Goal: Information Seeking & Learning: Learn about a topic

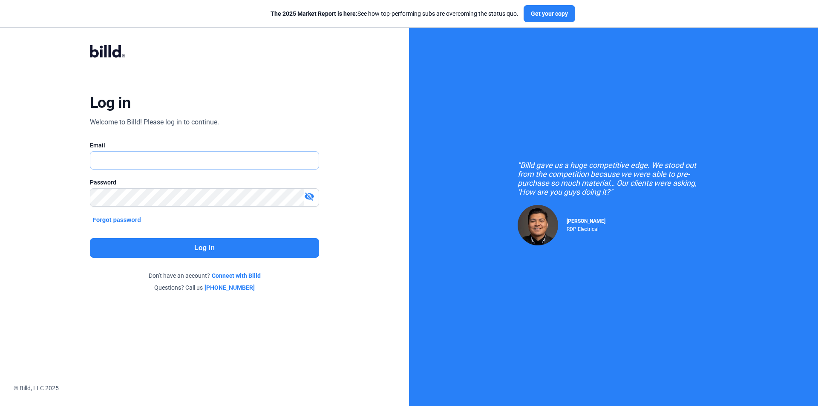
drag, startPoint x: 225, startPoint y: 168, endPoint x: 231, endPoint y: 164, distance: 7.3
click at [227, 167] on input "text" at bounding box center [204, 160] width 228 height 17
paste input "[EMAIL_ADDRESS][DOMAIN_NAME]"
type input "[EMAIL_ADDRESS][DOMAIN_NAME]"
click at [233, 242] on button "Log in" at bounding box center [204, 248] width 229 height 20
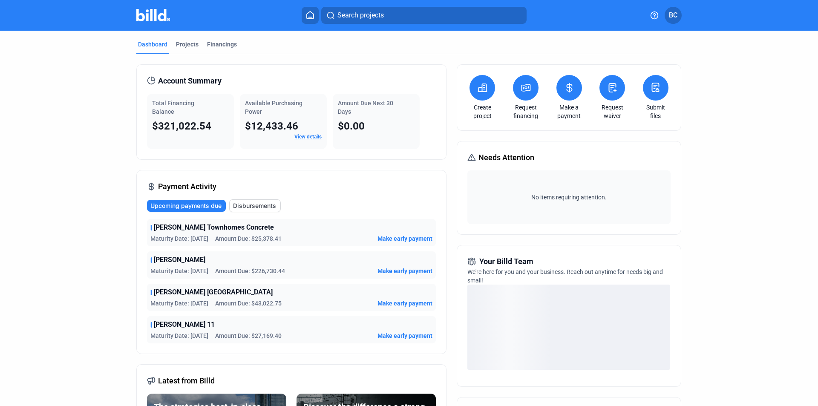
click at [193, 36] on mat-tab-group "Dashboard Projects Financings Account Summary Total Financing Balance $321,022.…" at bounding box center [408, 299] width 545 height 537
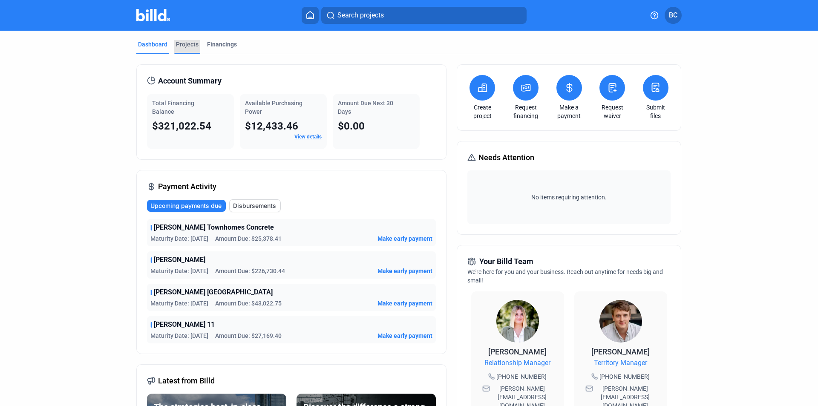
click at [191, 49] on div "Projects" at bounding box center [187, 47] width 26 height 14
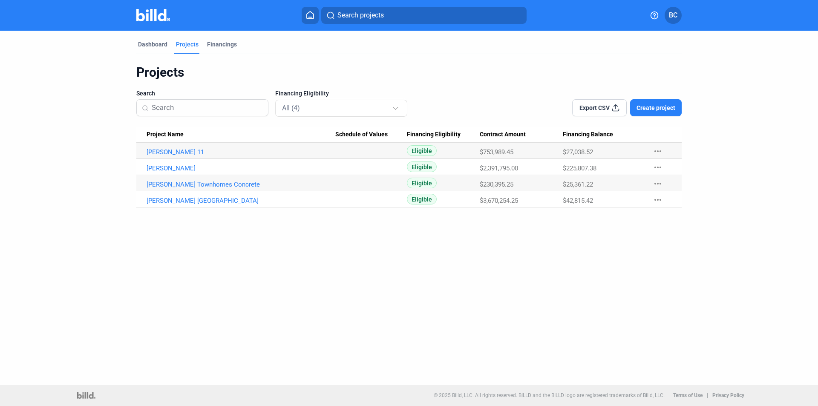
click at [170, 168] on link "[PERSON_NAME]" at bounding box center [241, 168] width 189 height 8
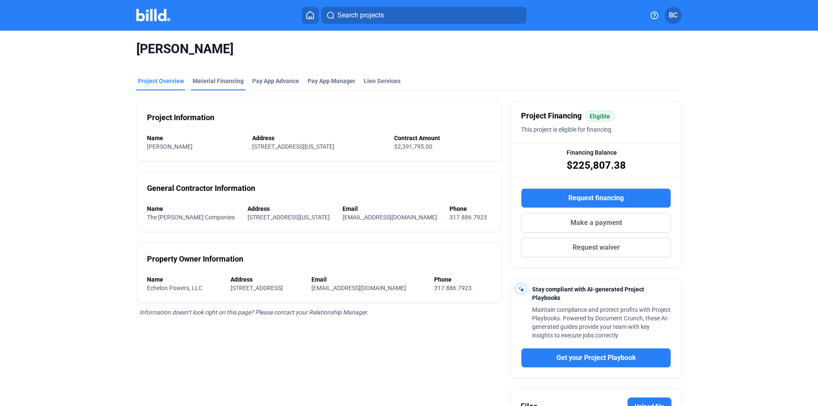
click at [230, 77] on div "Material Financing" at bounding box center [218, 81] width 51 height 9
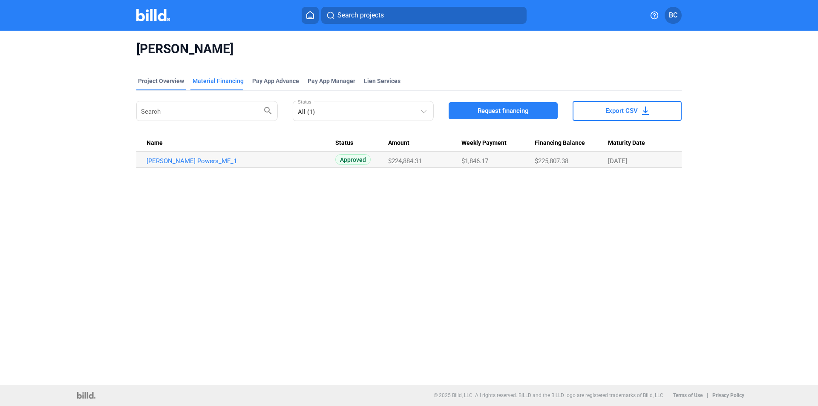
click at [178, 80] on div "Project Overview" at bounding box center [161, 81] width 46 height 9
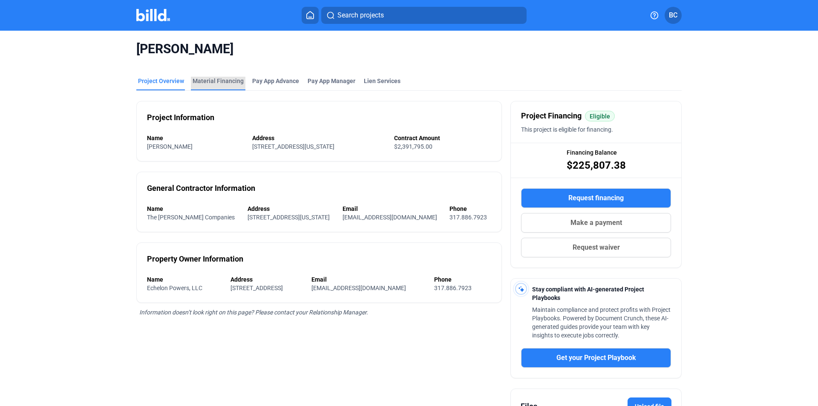
click at [228, 80] on div "Material Financing" at bounding box center [218, 81] width 51 height 9
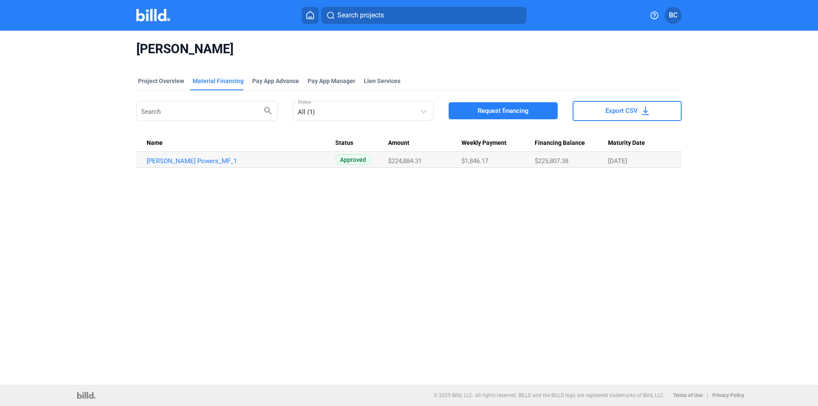
copy span "$225,807.38"
drag, startPoint x: 535, startPoint y: 161, endPoint x: 582, endPoint y: 161, distance: 46.9
click at [582, 161] on div "$225,807.38" at bounding box center [571, 161] width 73 height 8
copy link "[PERSON_NAME] Powers_MF_1"
drag, startPoint x: 245, startPoint y: 158, endPoint x: 141, endPoint y: 158, distance: 104.4
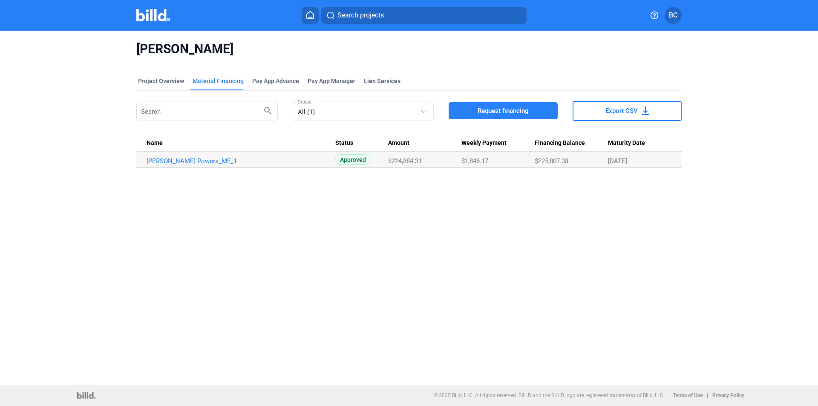
click at [141, 158] on td "[PERSON_NAME] Powers_MF_1" at bounding box center [235, 160] width 199 height 16
click at [198, 158] on link "[PERSON_NAME] Powers_MF_1" at bounding box center [241, 161] width 189 height 8
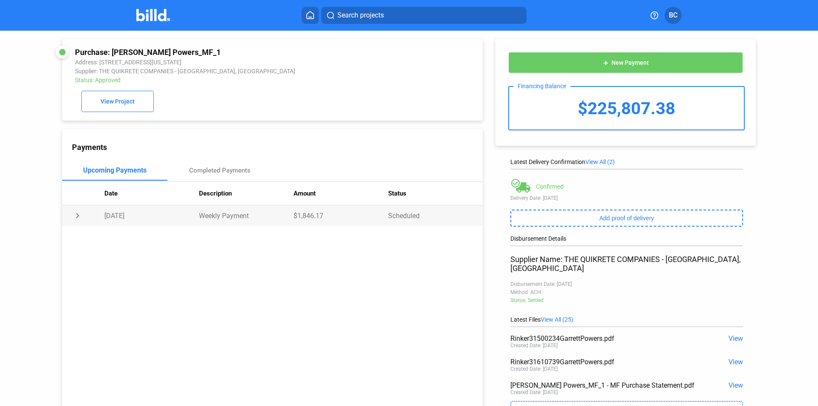
click at [76, 222] on td "chevron_right" at bounding box center [83, 215] width 42 height 20
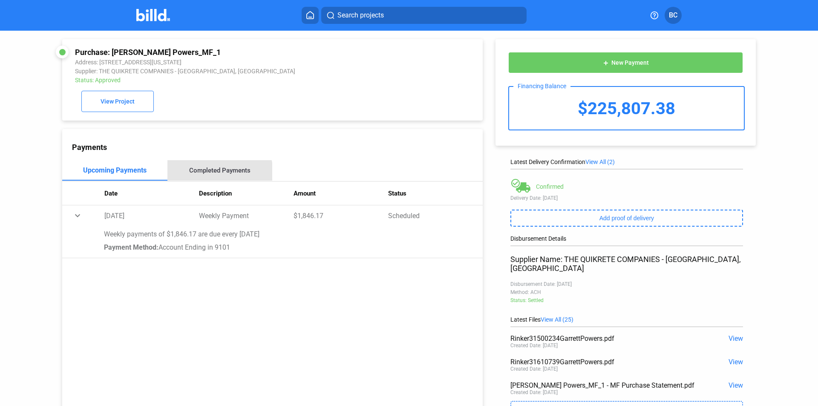
click at [219, 174] on div "Completed Payments" at bounding box center [219, 171] width 61 height 8
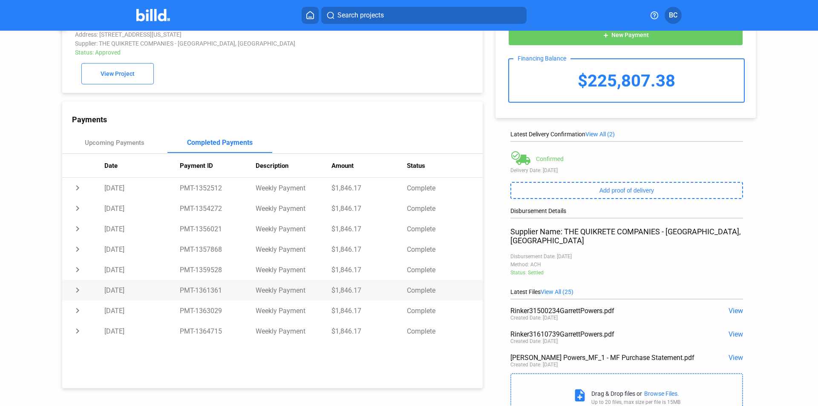
scroll to position [43, 0]
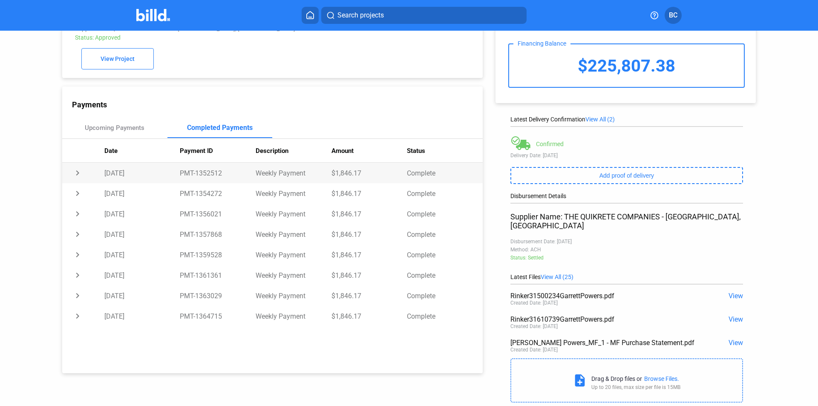
click at [78, 177] on td "chevron_right" at bounding box center [83, 173] width 42 height 20
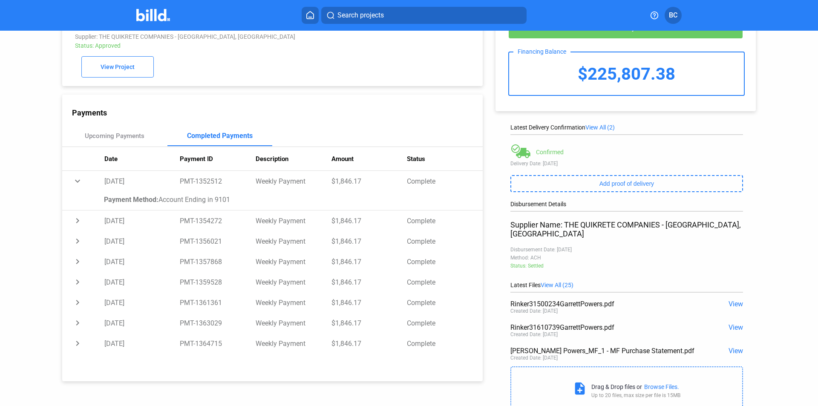
scroll to position [0, 0]
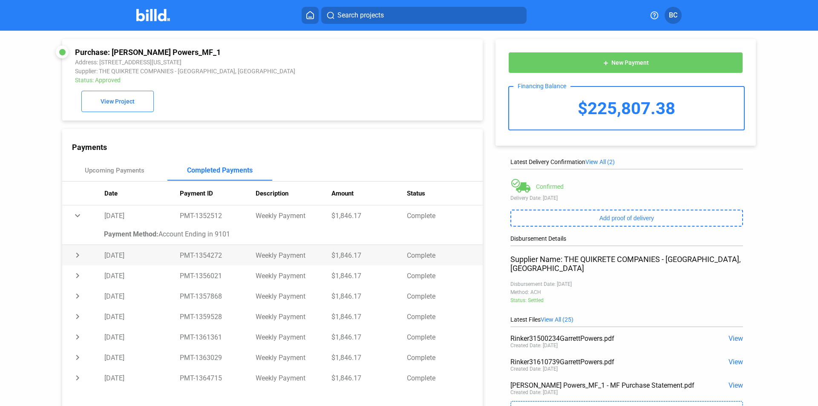
drag, startPoint x: 361, startPoint y: 259, endPoint x: 322, endPoint y: 257, distance: 38.4
click at [322, 257] on tr "chevron_right [DATE] PMT-1354272 Weekly Payment $1,846.17 Complete" at bounding box center [272, 255] width 420 height 20
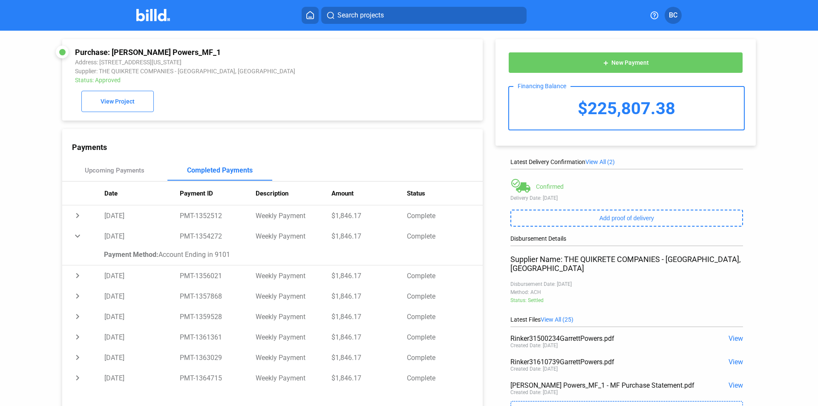
copy tr "$1,846.17"
click at [83, 239] on td "expand_more" at bounding box center [83, 236] width 42 height 20
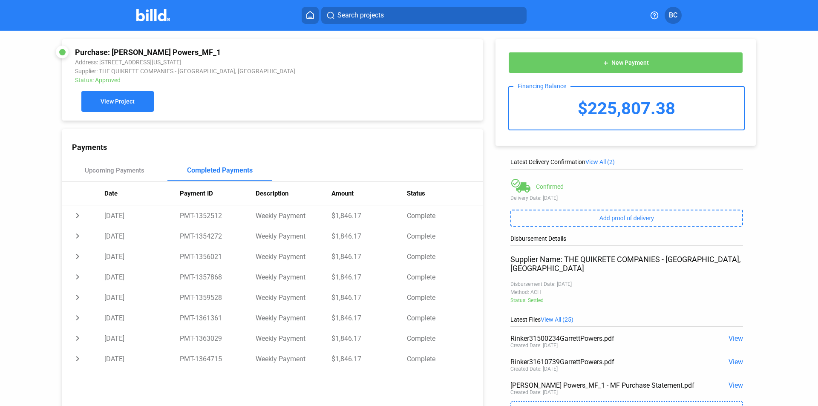
click at [121, 110] on button "View Project" at bounding box center [117, 101] width 72 height 21
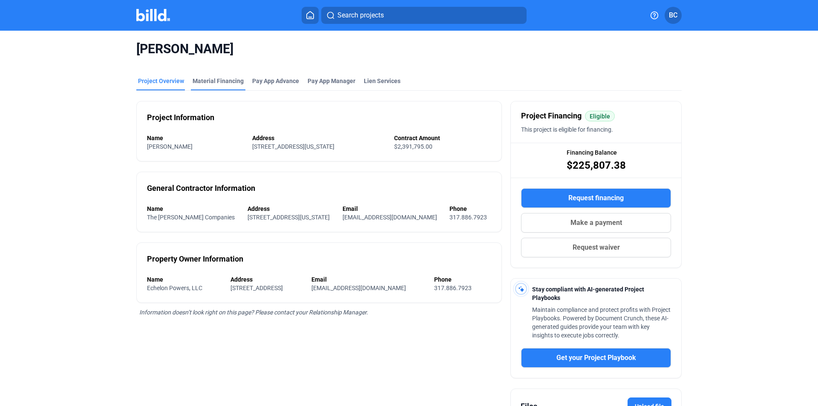
click at [223, 81] on div "Material Financing" at bounding box center [218, 81] width 51 height 9
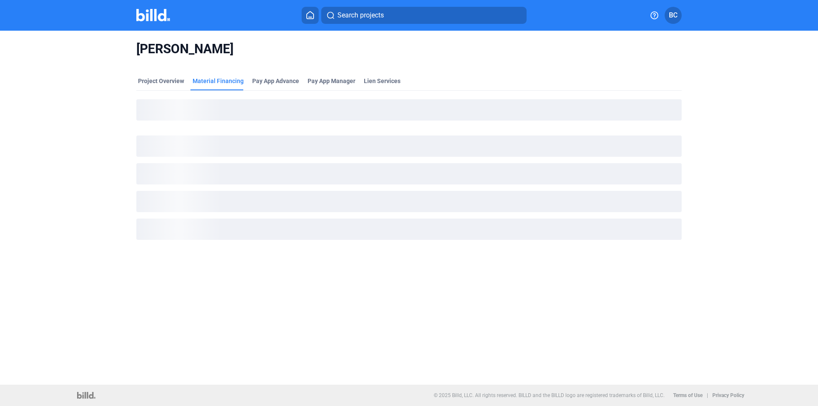
click at [665, 15] on button "BC" at bounding box center [673, 15] width 17 height 17
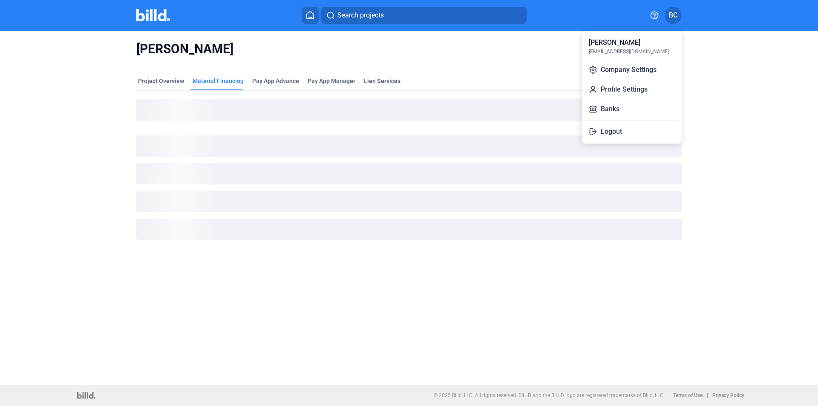
click at [669, 15] on div at bounding box center [409, 203] width 818 height 406
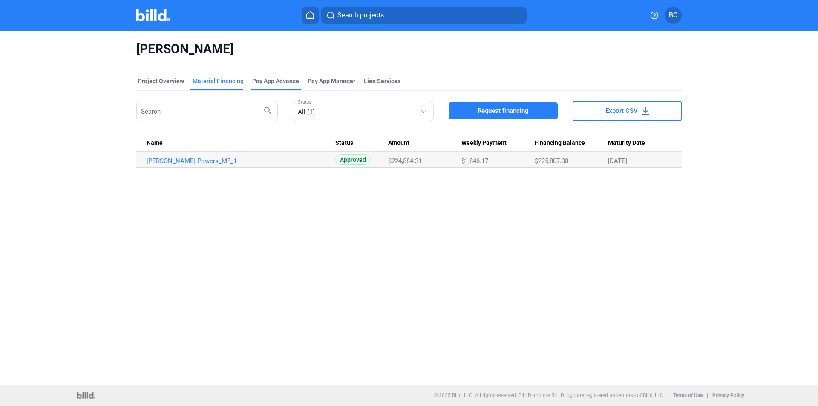
click at [276, 83] on div "Pay App Advance" at bounding box center [275, 81] width 47 height 9
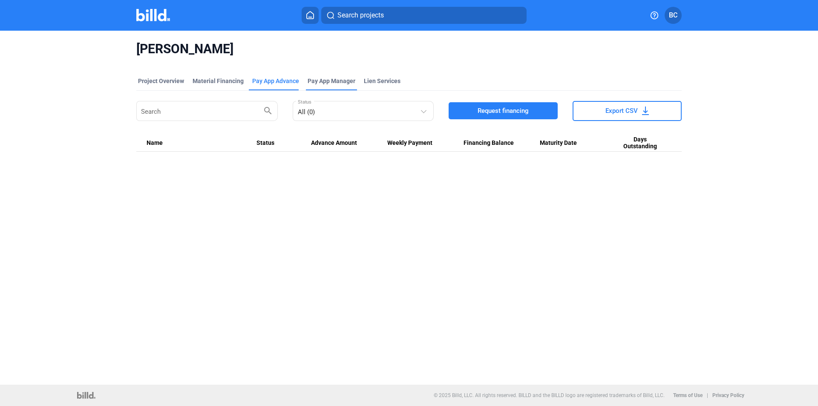
click at [332, 80] on span "Pay App Manager" at bounding box center [332, 81] width 48 height 9
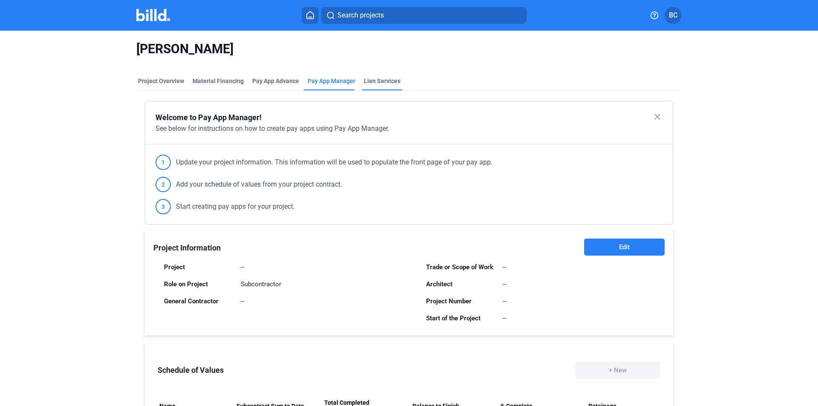
click at [377, 86] on div "Lien Services" at bounding box center [382, 84] width 40 height 14
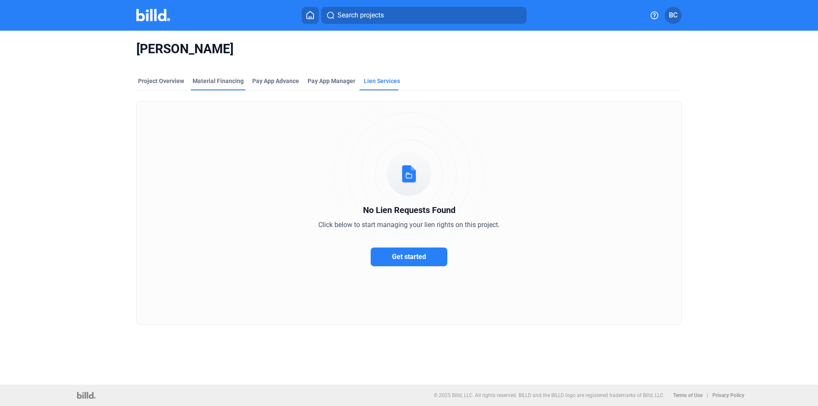
click at [237, 84] on div "Material Financing" at bounding box center [218, 81] width 51 height 9
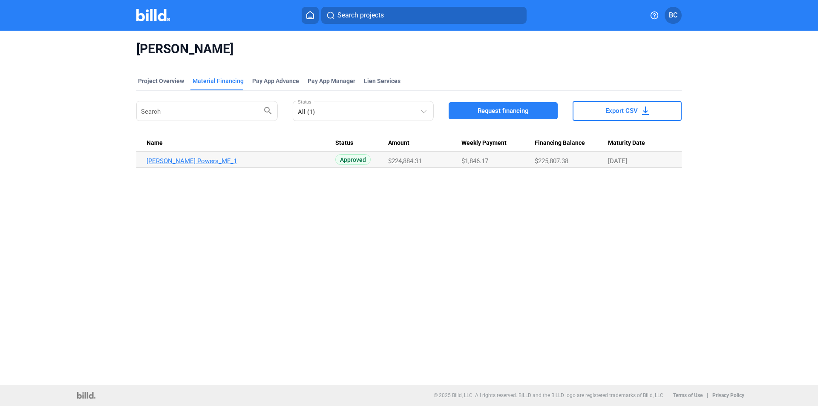
click at [177, 160] on link "[PERSON_NAME] Powers_MF_1" at bounding box center [241, 161] width 189 height 8
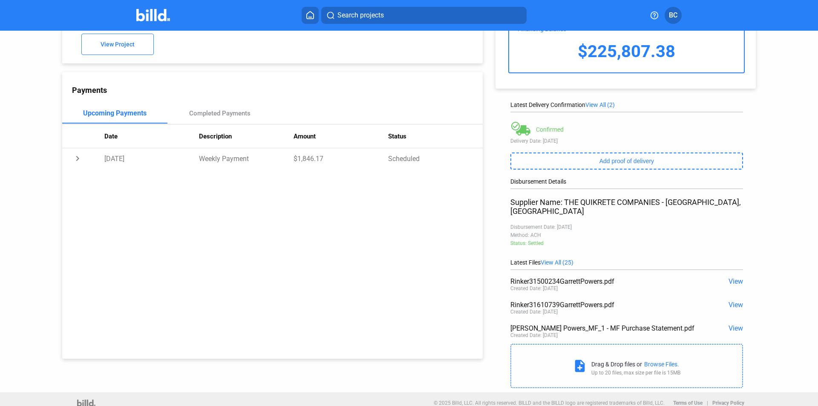
scroll to position [58, 0]
click at [731, 300] on span "View" at bounding box center [735, 304] width 14 height 8
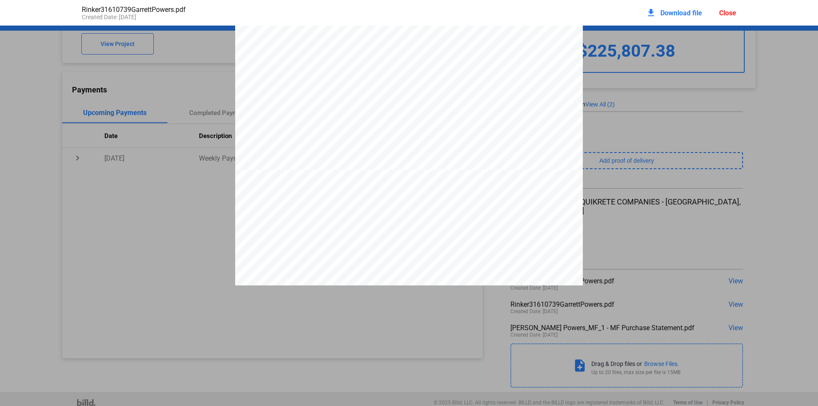
scroll to position [302, 0]
drag, startPoint x: 695, startPoint y: 135, endPoint x: 683, endPoint y: 179, distance: 45.4
click at [695, 135] on div "INVOICE INVOICE NO. 31610739 Page No. 1 of 2 R E M I T T O [PERSON_NAME] MATERI…" at bounding box center [409, 396] width 818 height 1344
click at [683, 213] on div "INVOICE INVOICE NO. 31610739 Page No. 1 of 2 R E M I T T O [PERSON_NAME] MATERI…" at bounding box center [409, 396] width 818 height 1344
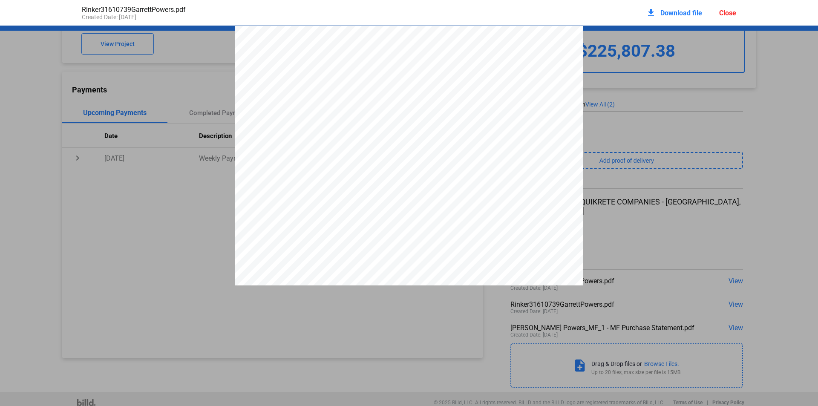
drag, startPoint x: 690, startPoint y: 78, endPoint x: 716, endPoint y: 24, distance: 59.8
click at [731, 13] on div "Close" at bounding box center [727, 13] width 17 height 8
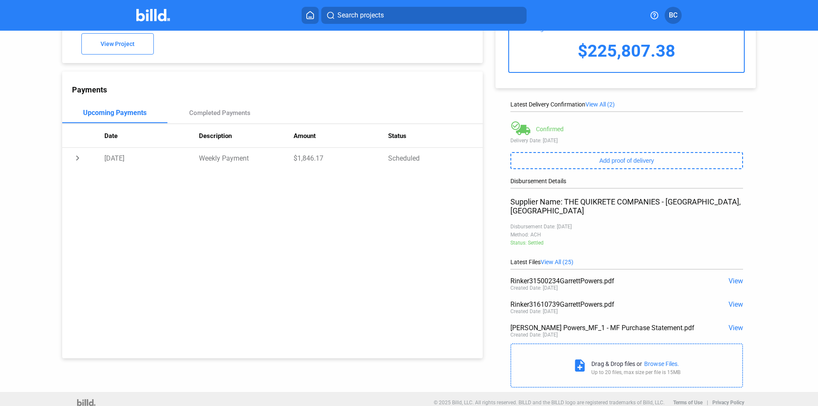
click at [728, 300] on span "View" at bounding box center [735, 304] width 14 height 8
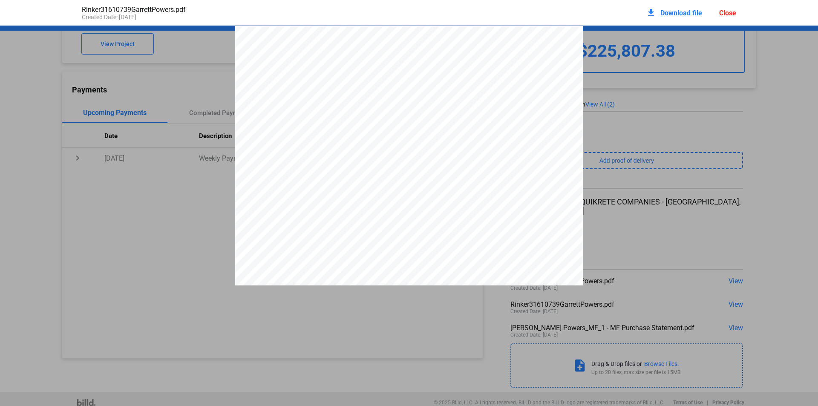
scroll to position [260, 0]
click at [731, 9] on div "Close" at bounding box center [727, 13] width 17 height 8
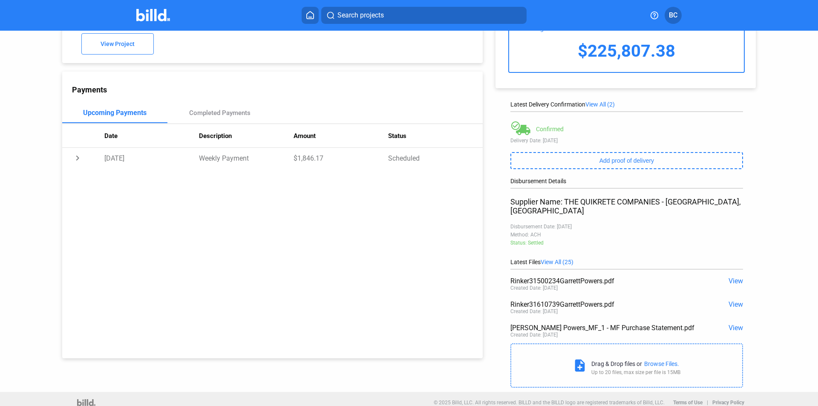
click at [739, 269] on div "add New Payment Financing Balance $225,807.38 Latest Delivery Confirmation View…" at bounding box center [630, 182] width 294 height 419
click at [734, 277] on span "View" at bounding box center [735, 281] width 14 height 8
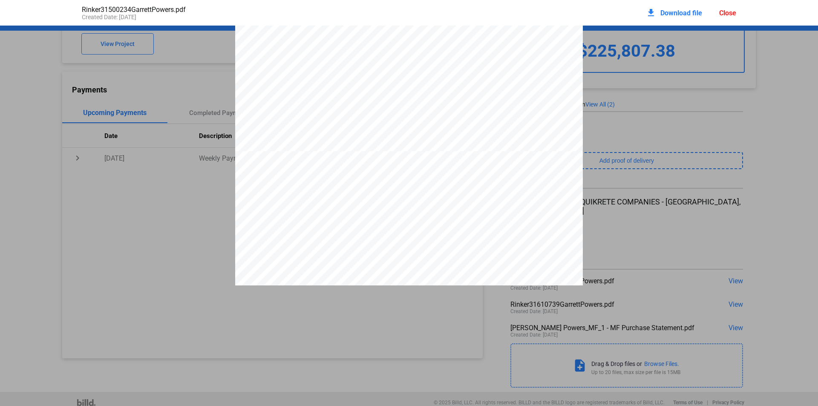
scroll to position [302, 0]
click at [672, 135] on div "INVOICE INVOICE NO. 31500234 Page No. 1 of 2 R E M I T T O [PERSON_NAME] MATERI…" at bounding box center [409, 396] width 818 height 1344
click at [733, 8] on div "download Download file Close" at bounding box center [691, 12] width 90 height 19
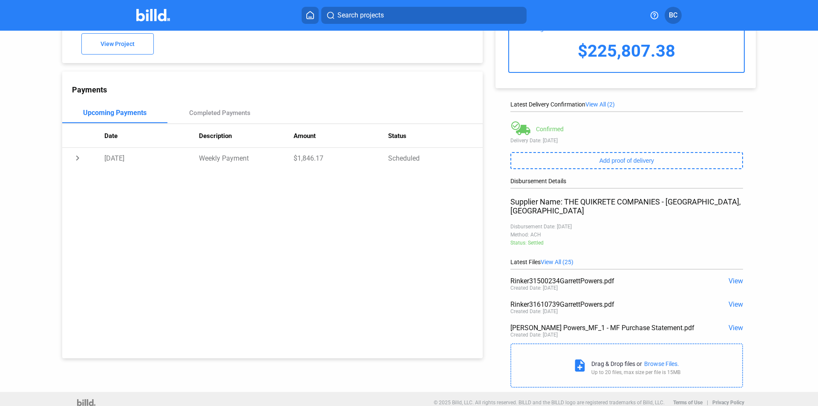
click at [739, 274] on div "add New Payment Financing Balance $225,807.38 Latest Delivery Confirmation View…" at bounding box center [630, 182] width 294 height 419
click at [731, 277] on span "View" at bounding box center [735, 281] width 14 height 8
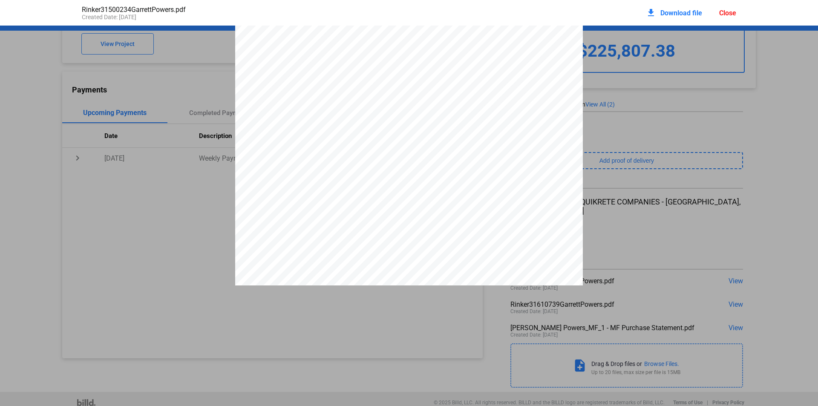
scroll to position [198, 0]
drag, startPoint x: 642, startPoint y: 168, endPoint x: 636, endPoint y: 156, distance: 13.3
click at [642, 167] on div "INVOICE INVOICE NO. 31500234 Page No. 1 of 2 R E M I T T O [PERSON_NAME] MATERI…" at bounding box center [409, 357] width 818 height 1344
click at [725, 11] on div "Close" at bounding box center [727, 13] width 17 height 8
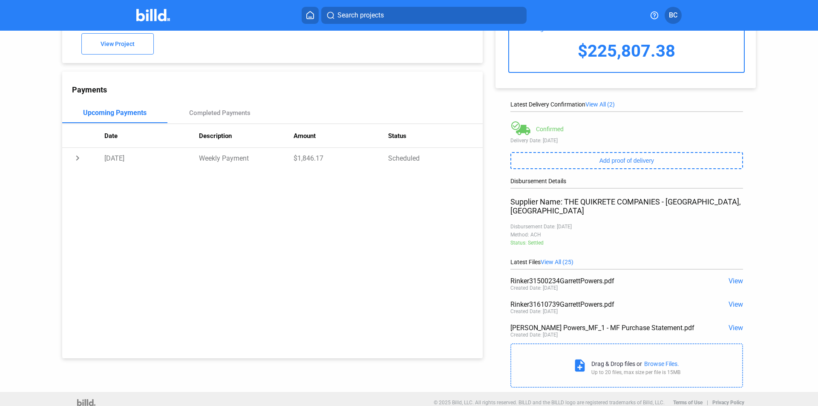
click at [734, 300] on span "View" at bounding box center [735, 304] width 14 height 8
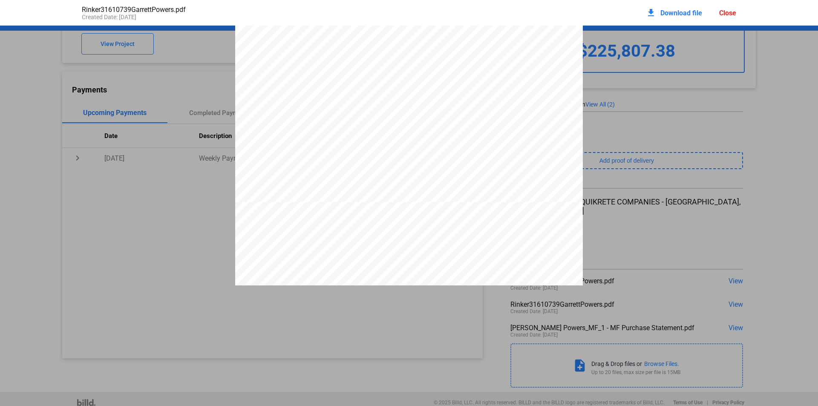
scroll to position [256, 0]
click at [723, 14] on div "Close" at bounding box center [727, 13] width 17 height 8
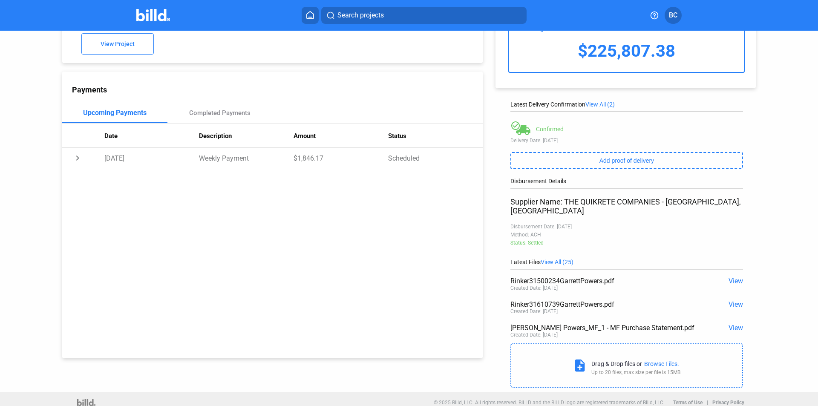
click at [728, 324] on span "View" at bounding box center [735, 328] width 14 height 8
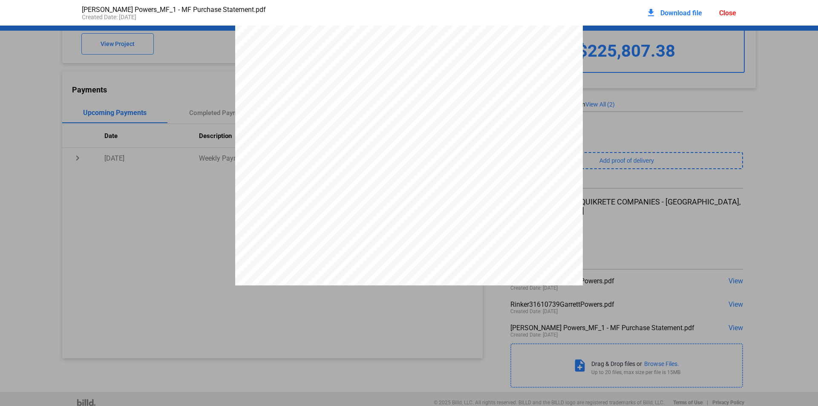
scroll to position [128, 0]
drag, startPoint x: 366, startPoint y: 242, endPoint x: 360, endPoint y: 245, distance: 7.1
click at [366, 242] on span "Exchange all amounts owed in connection with this Purchase within five (5) busi…" at bounding box center [409, 239] width 307 height 6
click at [323, 142] on span "Purchase is 0.1163% per day. Notwithstanding the foregoing, if the Purchase Amo…" at bounding box center [409, 138] width 306 height 6
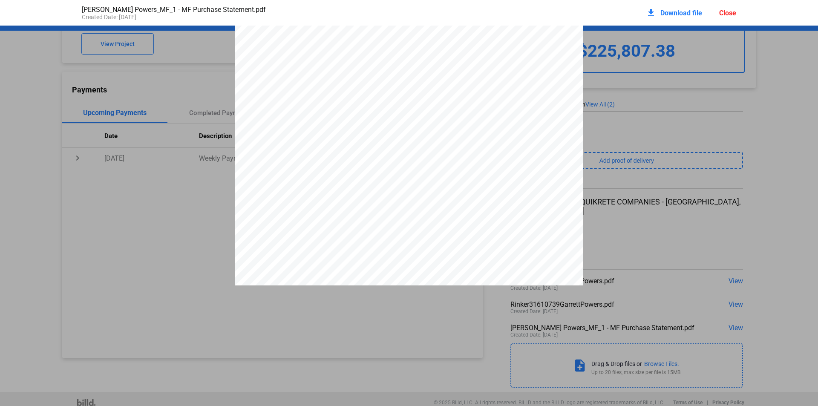
drag, startPoint x: 326, startPoint y: 143, endPoint x: 380, endPoint y: 137, distance: 54.5
click at [380, 137] on div "1 PURCHASE STATEMENT This PURCHASE STATEMENT is being executed and delivered pu…" at bounding box center [409, 81] width 348 height 450
click at [691, 9] on span "Download file" at bounding box center [681, 13] width 42 height 8
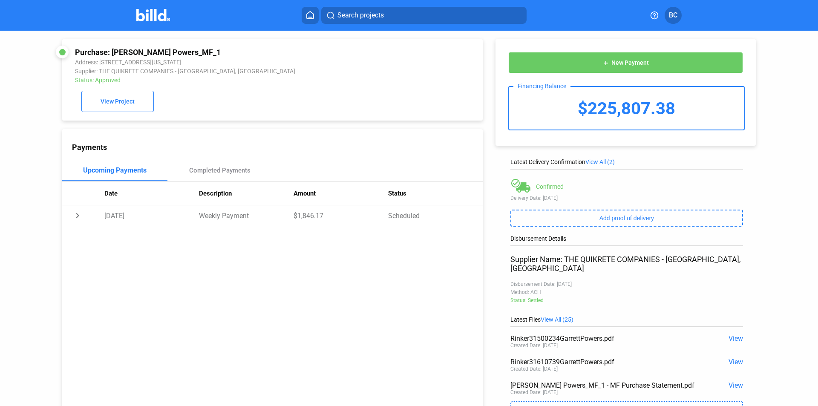
drag, startPoint x: 636, startPoint y: 109, endPoint x: 571, endPoint y: 109, distance: 65.6
click at [571, 109] on div "$225,807.38" at bounding box center [626, 108] width 235 height 43
copy div "$225,807.38"
click at [160, 17] on img at bounding box center [153, 15] width 34 height 12
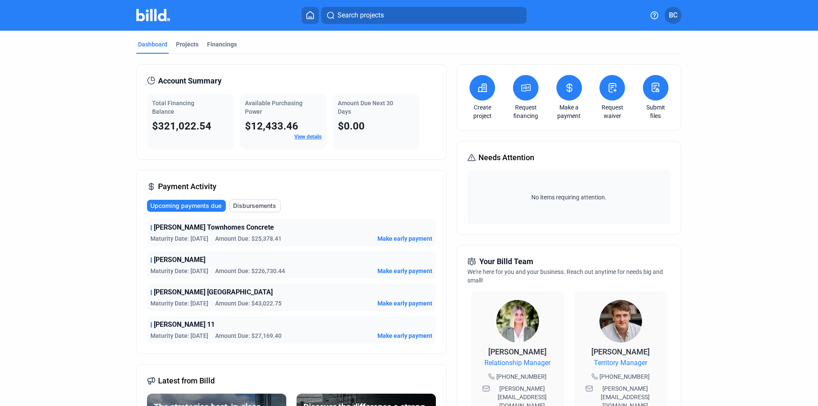
click at [159, 15] on img at bounding box center [153, 15] width 34 height 12
click at [156, 50] on div "Dashboard" at bounding box center [152, 47] width 33 height 14
click at [189, 48] on div "Projects" at bounding box center [187, 44] width 23 height 9
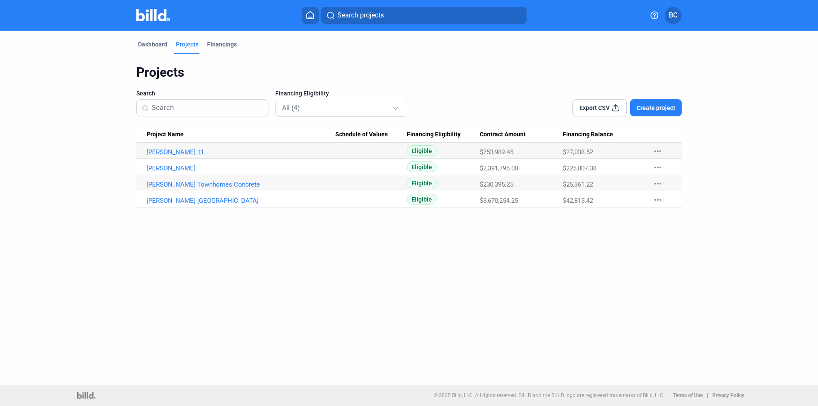
click at [175, 152] on link "[PERSON_NAME] 11" at bounding box center [241, 152] width 189 height 8
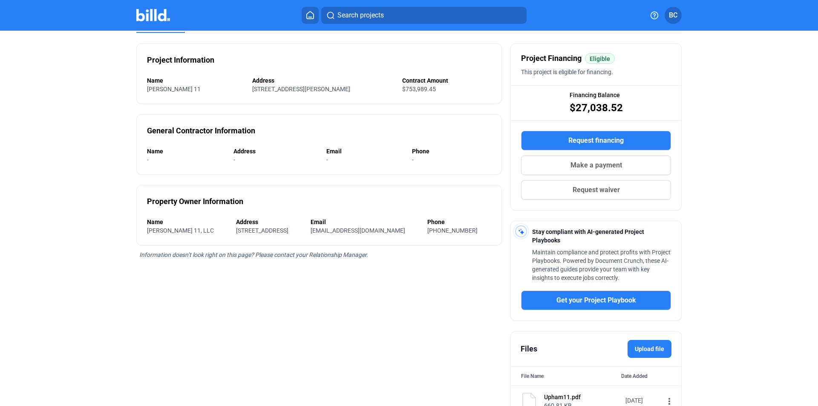
scroll to position [101, 0]
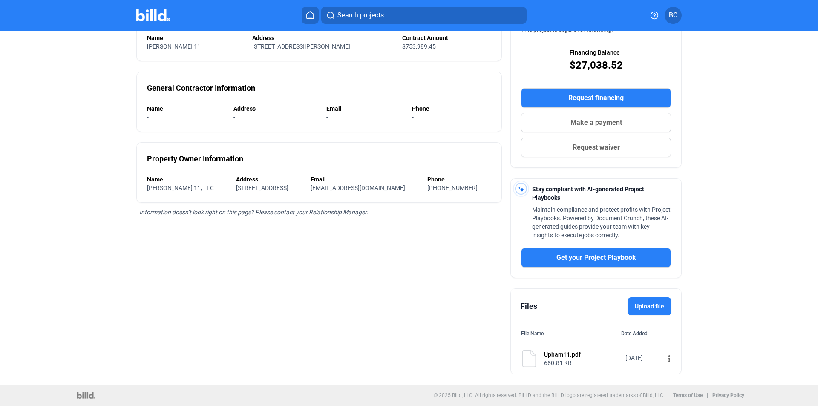
click at [561, 360] on div "660.81 KB" at bounding box center [582, 363] width 76 height 9
drag, startPoint x: 560, startPoint y: 354, endPoint x: 655, endPoint y: 376, distance: 97.5
click at [561, 354] on div "Upham11.pdf" at bounding box center [582, 354] width 76 height 9
click at [665, 361] on mat-icon "more_vert" at bounding box center [669, 359] width 10 height 10
click at [670, 380] on div "View" at bounding box center [718, 374] width 106 height 20
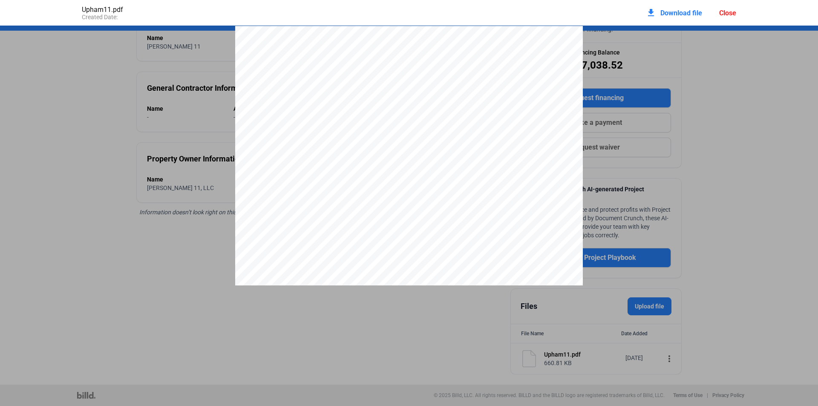
click at [732, 14] on div "Close" at bounding box center [727, 13] width 17 height 8
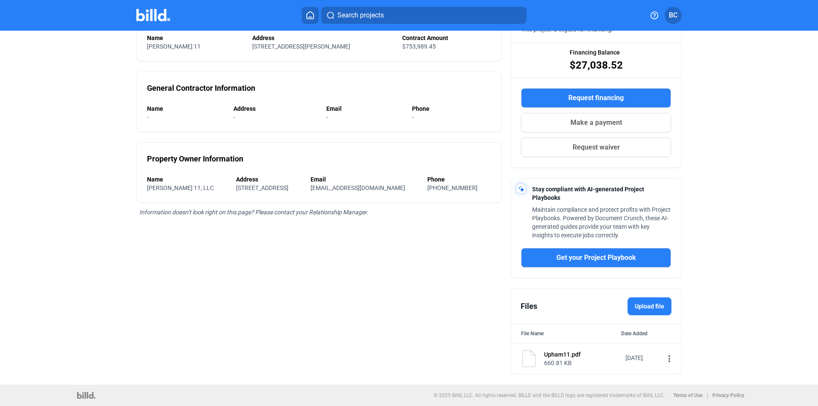
drag, startPoint x: 303, startPoint y: 97, endPoint x: 351, endPoint y: 37, distance: 76.7
click at [304, 97] on div "Project Information Name [PERSON_NAME] 11 Address [STREET_ADDRESS][PERSON_NAME]…" at bounding box center [318, 183] width 365 height 384
click at [229, 76] on mat-tab-group "Project Overview Material Financing Pay App Advance Pay App Manager Lien Servic…" at bounding box center [408, 170] width 545 height 407
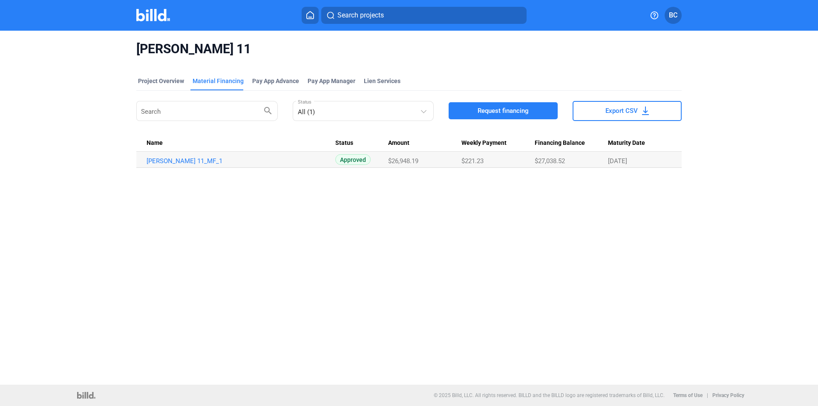
drag, startPoint x: 212, startPoint y: 162, endPoint x: 142, endPoint y: 161, distance: 69.9
click at [142, 161] on td "[PERSON_NAME] 11_MF_1" at bounding box center [235, 160] width 199 height 16
copy link "[PERSON_NAME] 11_MF_1"
click at [183, 163] on link "[PERSON_NAME] 11_MF_1" at bounding box center [241, 161] width 189 height 8
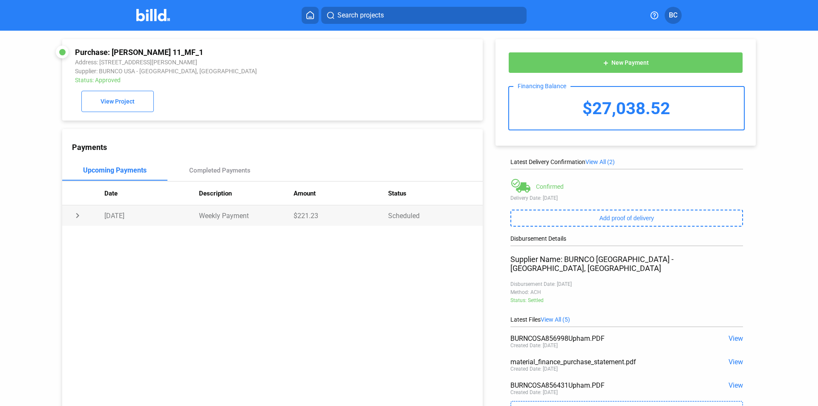
click at [77, 217] on td "chevron_right" at bounding box center [83, 215] width 42 height 20
click at [77, 218] on td "expand_more" at bounding box center [83, 215] width 42 height 20
click at [206, 180] on div "Completed Payments" at bounding box center [219, 170] width 105 height 20
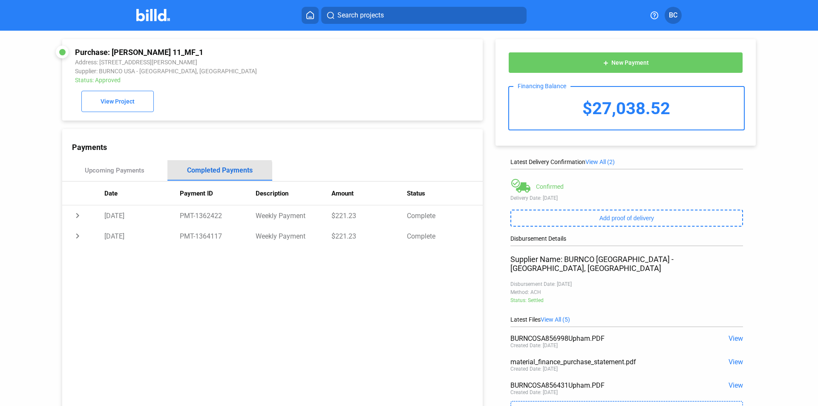
click at [213, 171] on div "Completed Payments" at bounding box center [220, 170] width 66 height 8
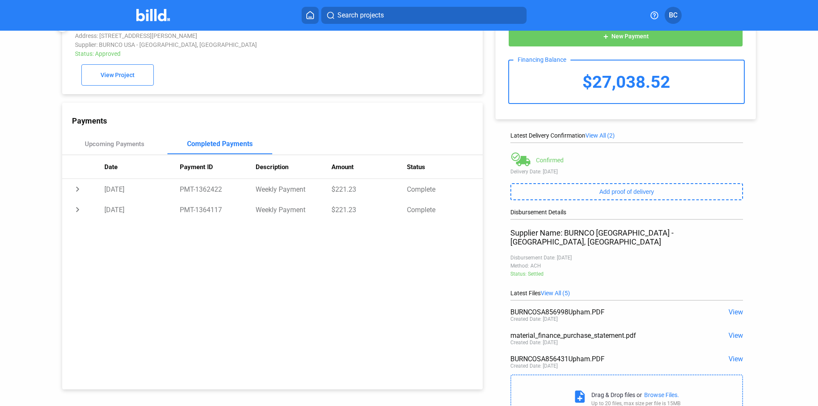
scroll to position [58, 0]
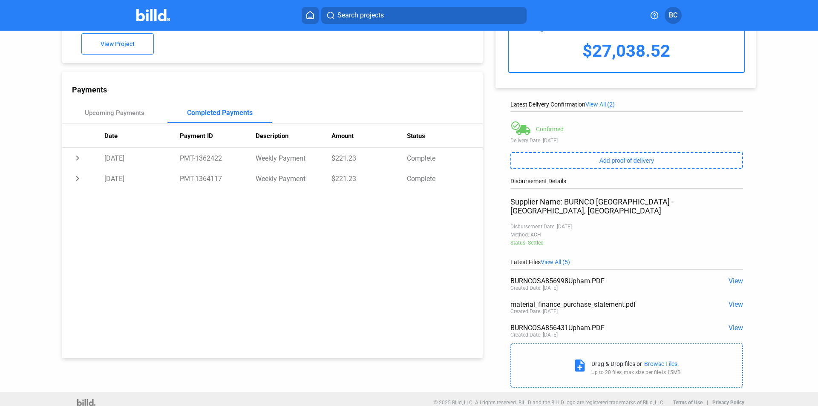
click at [734, 300] on span "View" at bounding box center [735, 304] width 14 height 8
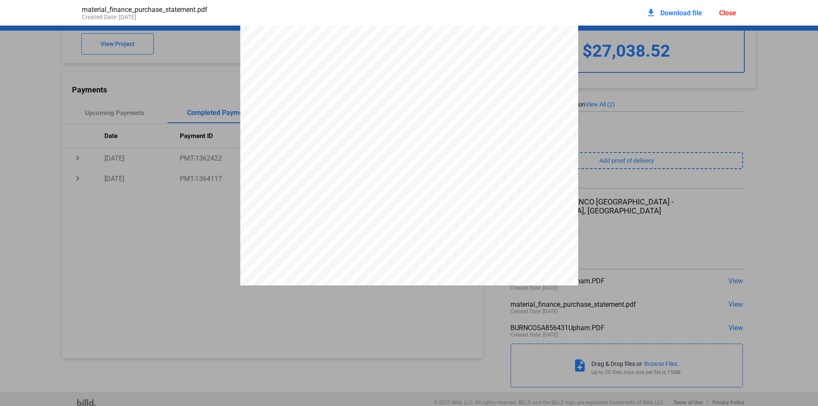
scroll to position [0, 0]
click at [682, 14] on span "Download file" at bounding box center [681, 13] width 42 height 8
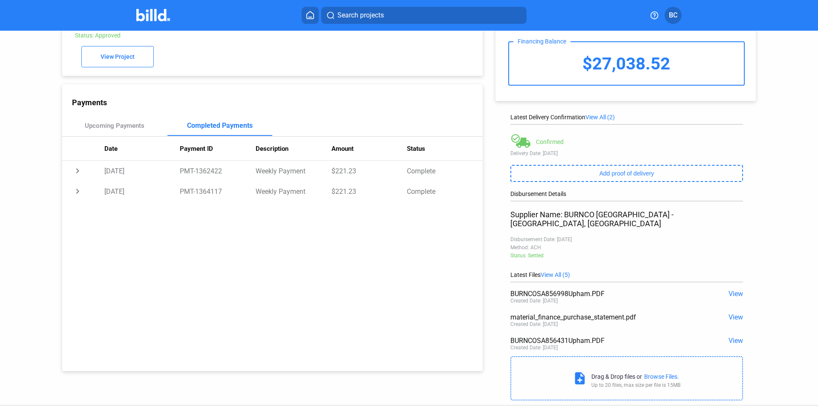
scroll to position [58, 0]
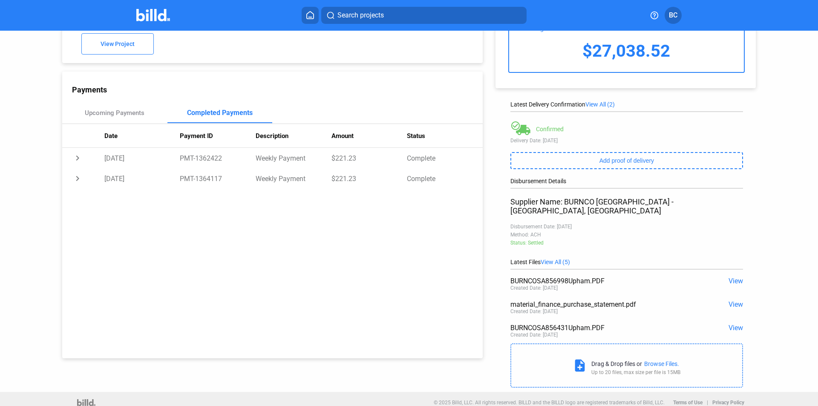
click at [733, 300] on span "View" at bounding box center [735, 304] width 14 height 8
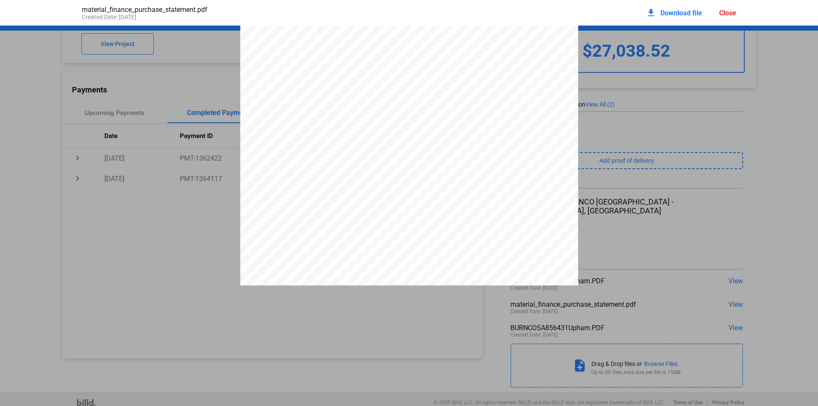
scroll to position [132, 0]
click at [475, 175] on span "the" at bounding box center [477, 171] width 8 height 6
drag, startPoint x: 455, startPoint y: 182, endPoint x: 405, endPoint y: 188, distance: 51.0
click at [405, 188] on div "PURCHASE STATEMENT This PURCHASE STATEMENT is being executed and delivered purs…" at bounding box center [409, 133] width 338 height 478
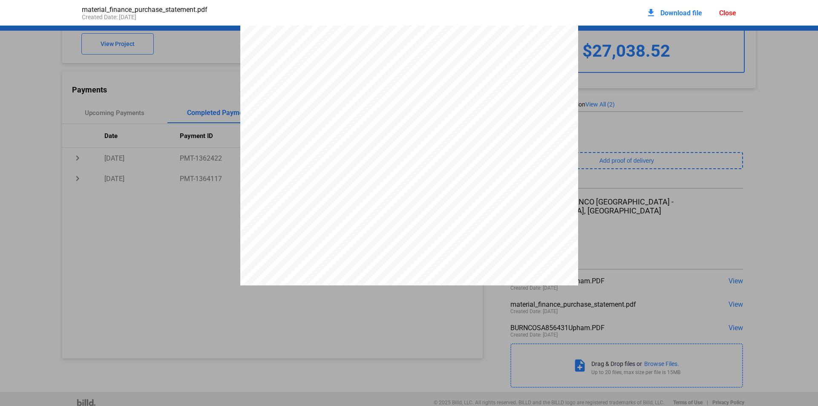
click at [728, 17] on div "Close" at bounding box center [727, 13] width 17 height 8
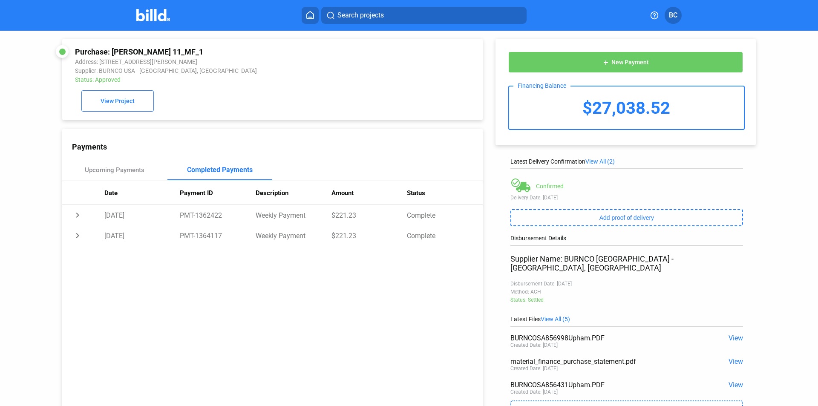
scroll to position [0, 0]
click at [124, 174] on div "Upcoming Payments" at bounding box center [115, 171] width 60 height 8
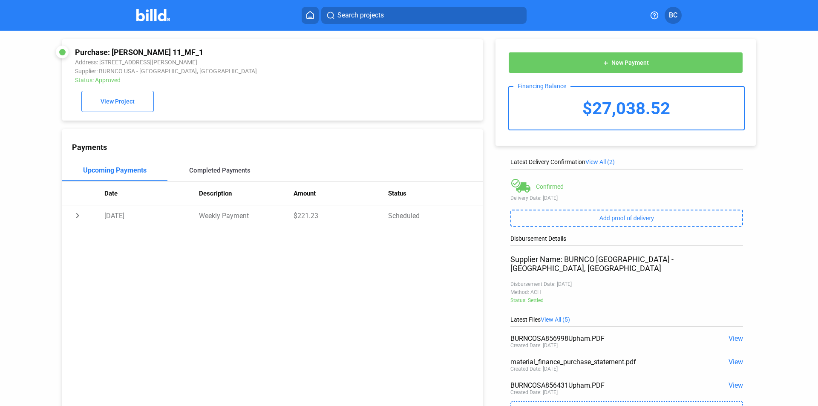
click at [202, 176] on div "Completed Payments" at bounding box center [219, 170] width 105 height 20
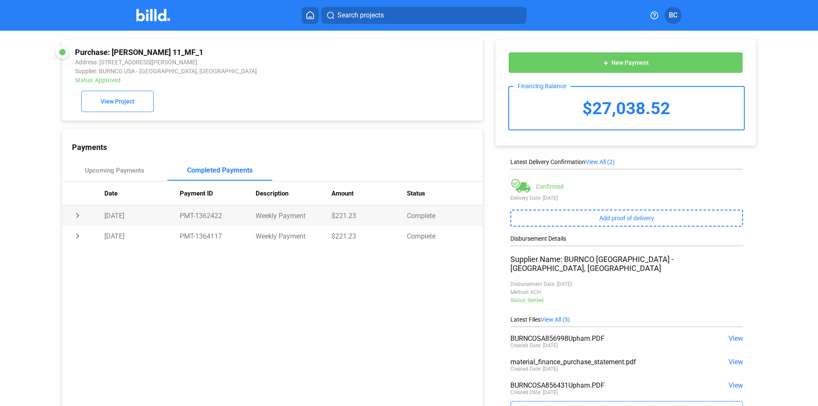
click at [77, 216] on td "chevron_right" at bounding box center [83, 215] width 42 height 20
click at [78, 223] on td "expand_more" at bounding box center [83, 215] width 42 height 20
click at [160, 26] on mat-toolbar "Search projects BC" at bounding box center [409, 15] width 818 height 31
click at [117, 105] on span "View Project" at bounding box center [118, 101] width 34 height 7
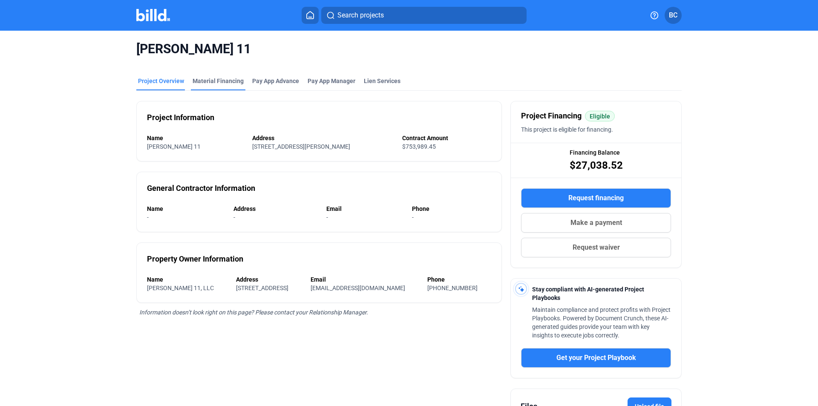
click at [225, 80] on div "Material Financing" at bounding box center [218, 81] width 51 height 9
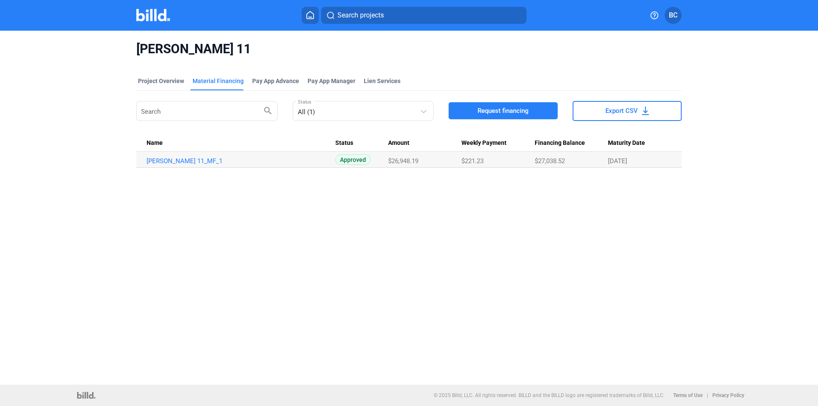
drag, startPoint x: 280, startPoint y: 209, endPoint x: 323, endPoint y: 201, distance: 43.2
click at [280, 209] on div "[PERSON_NAME] 11 Project Overview Material Financing Pay App Advance Pay App Ma…" at bounding box center [409, 208] width 818 height 354
drag, startPoint x: 635, startPoint y: 104, endPoint x: 629, endPoint y: 106, distance: 6.2
click at [633, 105] on button "Export CSV" at bounding box center [627, 111] width 109 height 20
click at [167, 164] on link "[PERSON_NAME] 11_MF_1" at bounding box center [241, 161] width 189 height 8
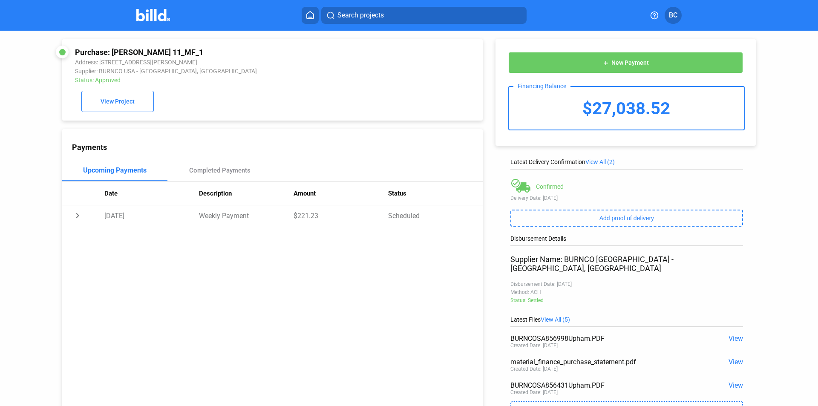
click at [728, 358] on span "View" at bounding box center [735, 362] width 14 height 8
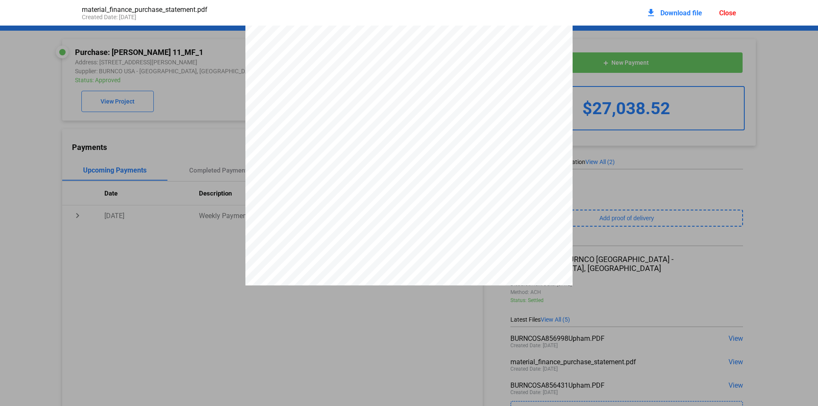
scroll to position [2928, 0]
drag, startPoint x: 629, startPoint y: 223, endPoint x: 612, endPoint y: 195, distance: 32.3
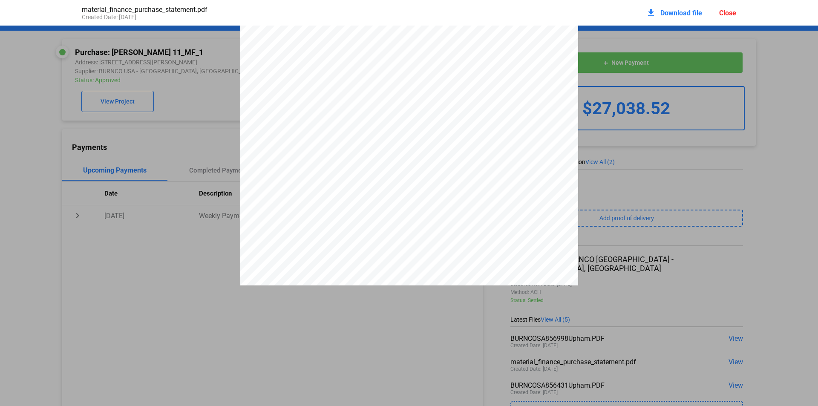
scroll to position [0, 0]
click at [720, 15] on div "Close" at bounding box center [727, 13] width 17 height 8
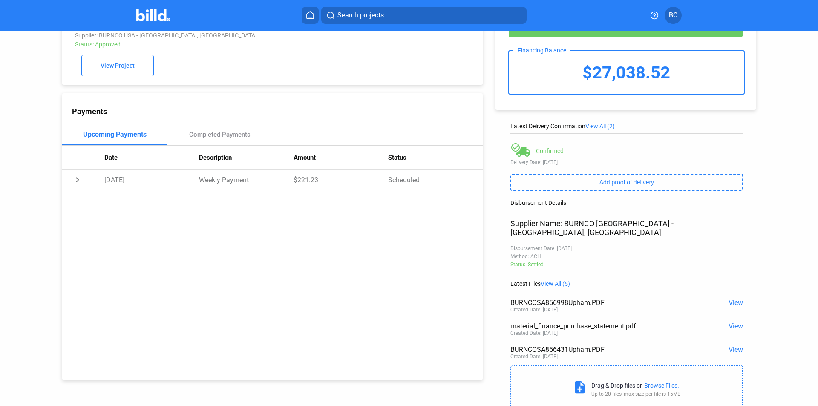
scroll to position [58, 0]
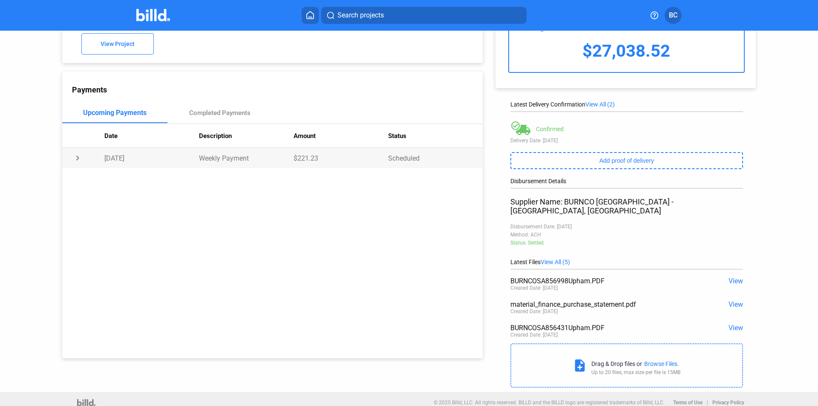
click at [75, 163] on td "chevron_right" at bounding box center [83, 158] width 42 height 20
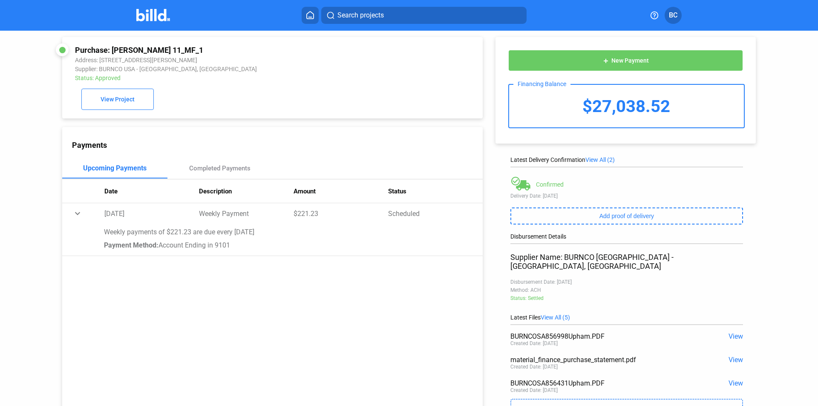
scroll to position [0, 0]
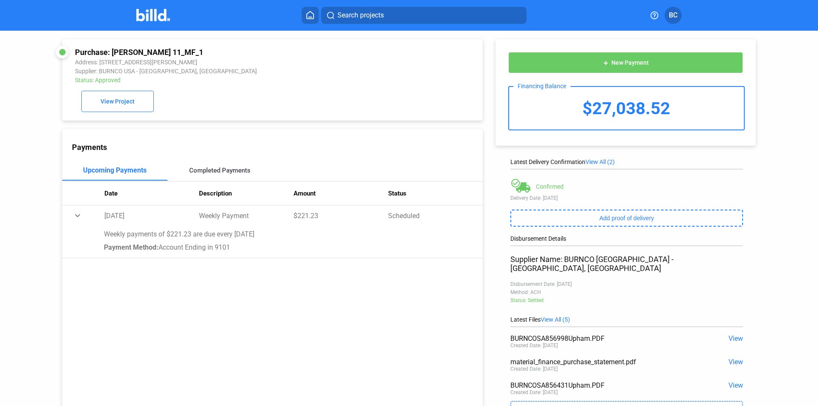
click at [225, 173] on div "Completed Payments" at bounding box center [219, 171] width 61 height 8
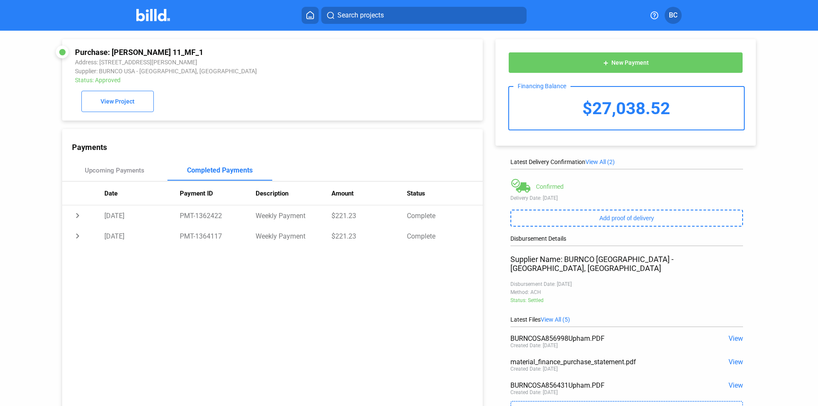
click at [738, 358] on span "View" at bounding box center [735, 362] width 14 height 8
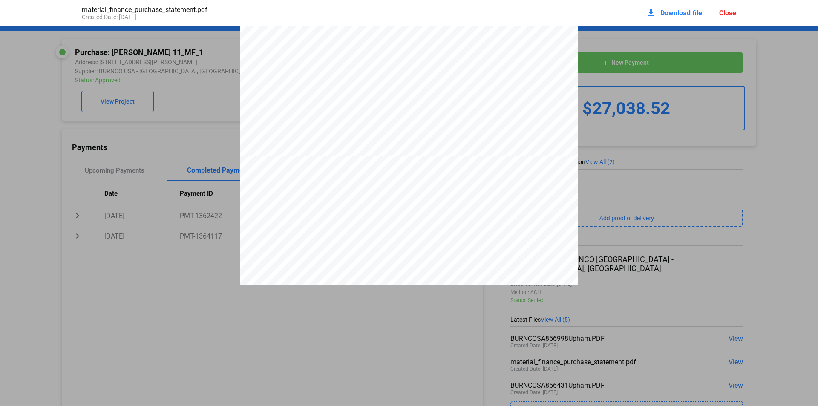
scroll to position [89, 0]
click at [724, 11] on div "Close" at bounding box center [727, 13] width 17 height 8
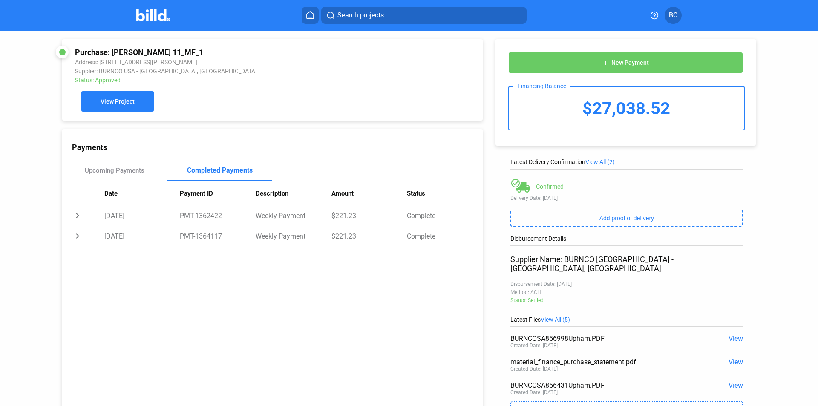
click at [115, 108] on button "View Project" at bounding box center [117, 101] width 72 height 21
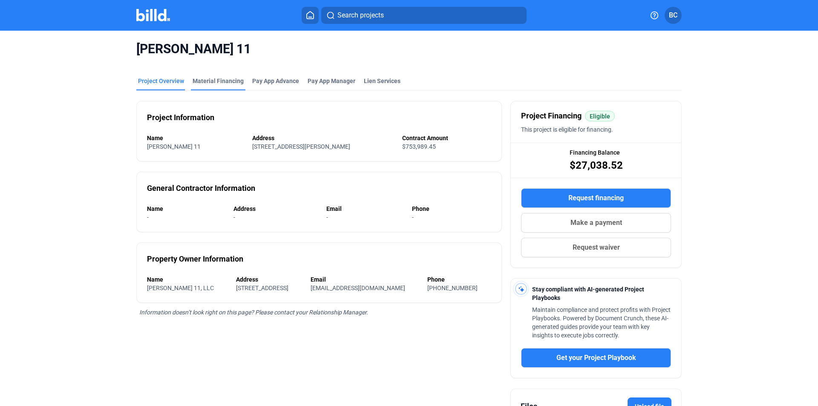
click at [219, 83] on div "Material Financing" at bounding box center [218, 81] width 51 height 9
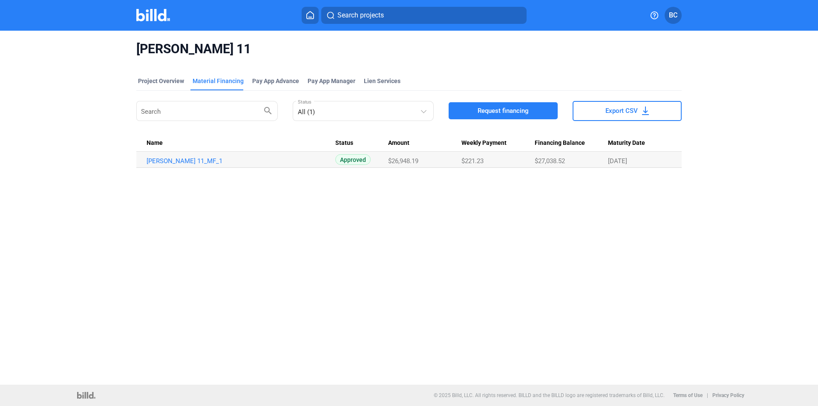
click at [170, 80] on div "Project Overview" at bounding box center [161, 81] width 46 height 9
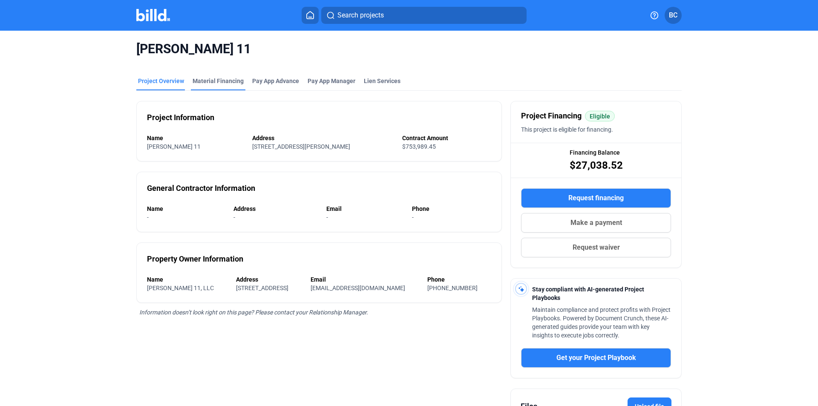
click at [222, 82] on div "Material Financing" at bounding box center [218, 81] width 51 height 9
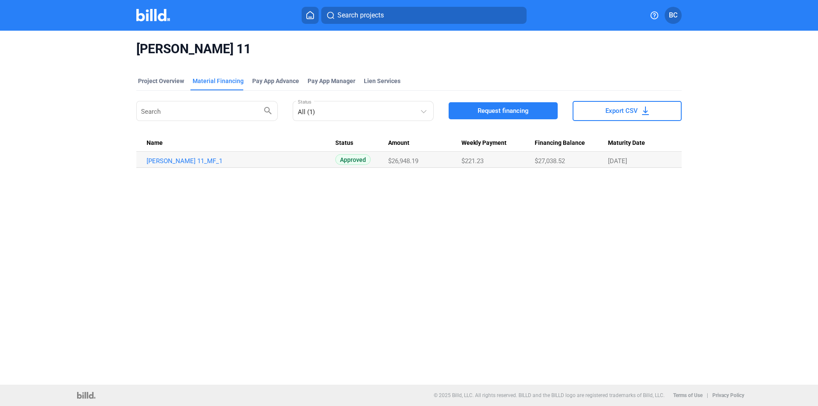
click at [149, 20] on img at bounding box center [153, 15] width 34 height 12
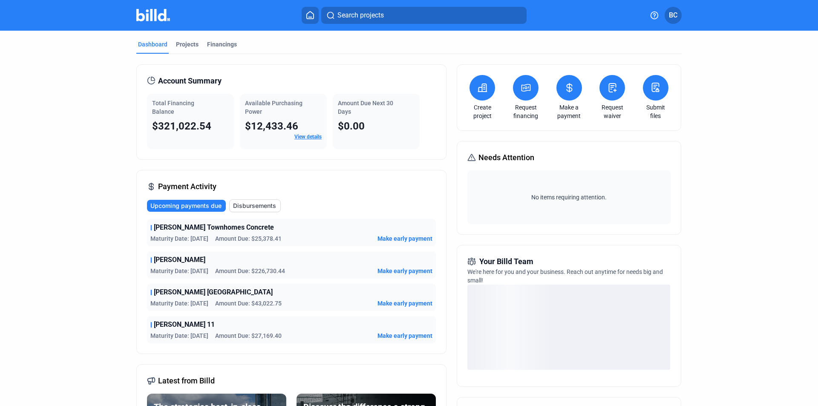
click at [182, 43] on div "Projects" at bounding box center [187, 44] width 23 height 9
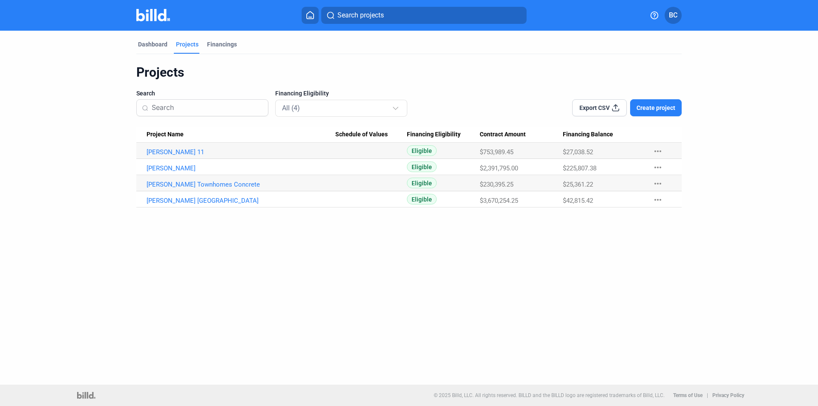
drag, startPoint x: 156, startPoint y: 184, endPoint x: 154, endPoint y: 193, distance: 9.1
click at [155, 189] on Name "[PERSON_NAME] Townhomes Concrete" at bounding box center [235, 183] width 199 height 16
click at [154, 185] on link "[PERSON_NAME] Townhomes Concrete" at bounding box center [241, 185] width 189 height 8
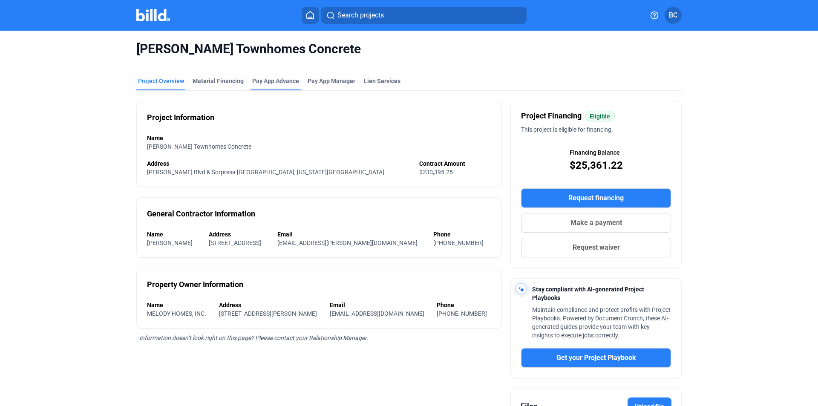
click at [227, 81] on div "Material Financing" at bounding box center [218, 81] width 51 height 9
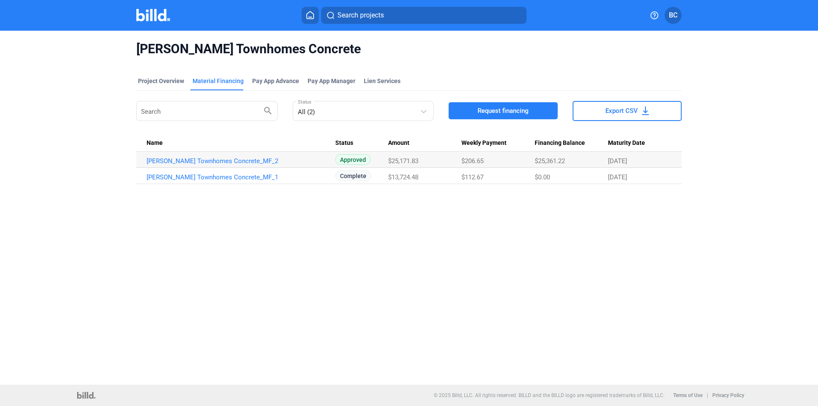
copy link "[PERSON_NAME] Townhomes Concrete_MF_2"
drag, startPoint x: 164, startPoint y: 164, endPoint x: 146, endPoint y: 165, distance: 18.8
click at [146, 165] on td "[PERSON_NAME] Townhomes Concrete_MF_2" at bounding box center [235, 160] width 199 height 16
click at [178, 159] on link "[PERSON_NAME] Townhomes Concrete_MF_2" at bounding box center [241, 161] width 189 height 8
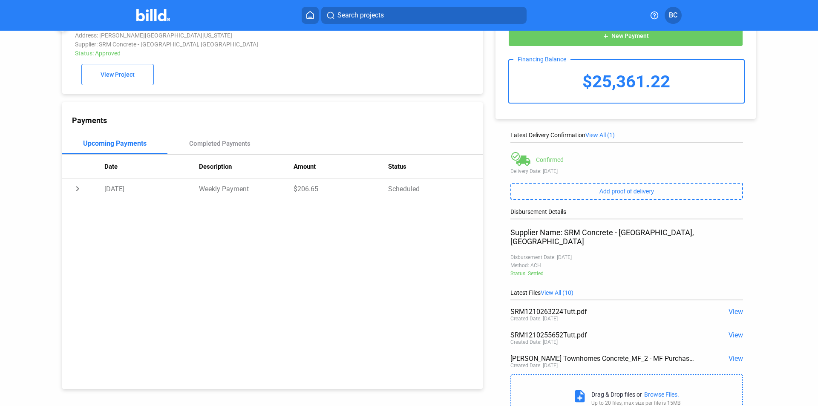
scroll to position [58, 0]
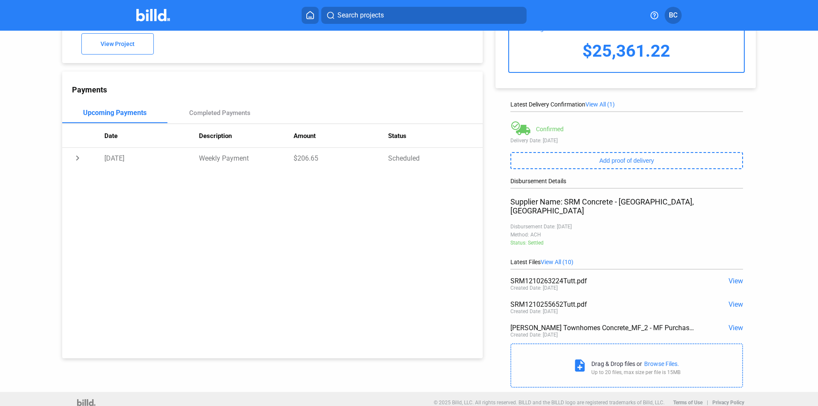
click at [733, 324] on span "View" at bounding box center [735, 328] width 14 height 8
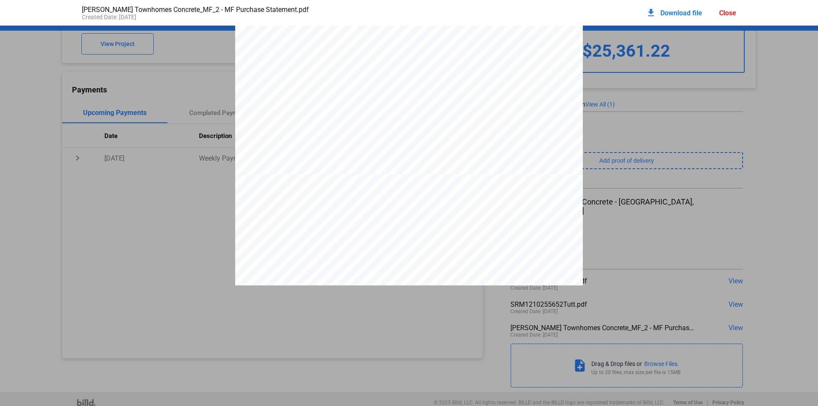
scroll to position [256, 0]
click at [713, 12] on div "download Download file Close" at bounding box center [691, 12] width 90 height 19
click at [721, 15] on div "Close" at bounding box center [727, 13] width 17 height 8
click at [726, 9] on div "Close" at bounding box center [727, 13] width 17 height 8
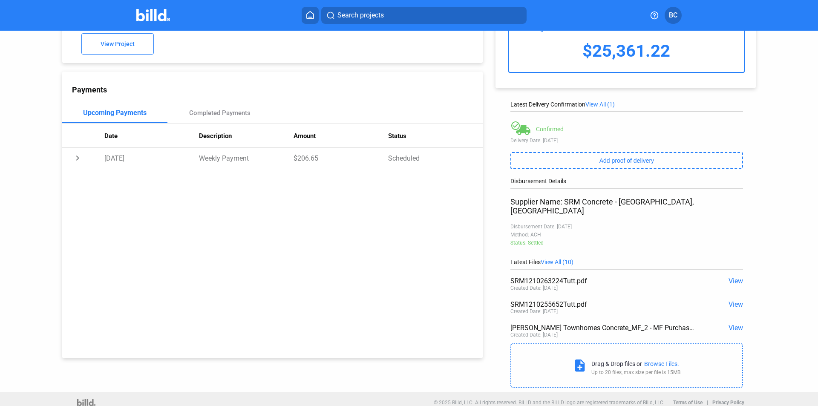
drag, startPoint x: 158, startPoint y: 13, endPoint x: 201, endPoint y: 5, distance: 43.8
click at [157, 14] on img at bounding box center [153, 15] width 34 height 12
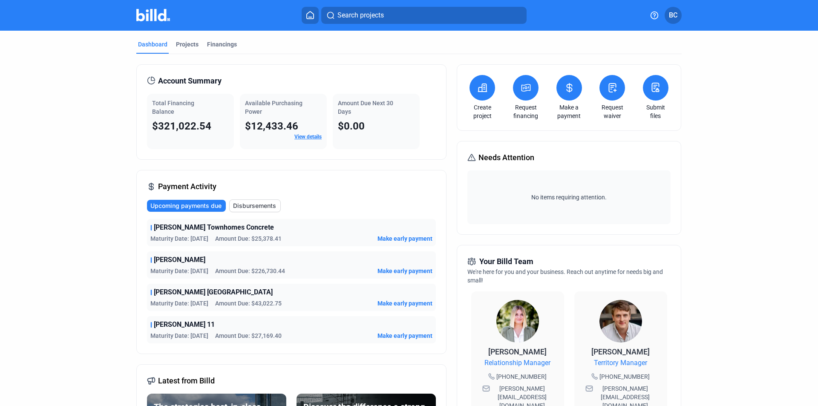
click at [184, 51] on div "Projects" at bounding box center [187, 47] width 26 height 14
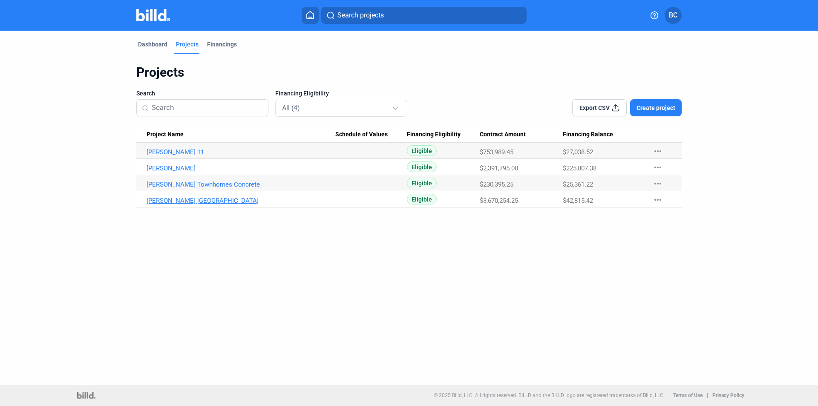
drag, startPoint x: 241, startPoint y: 197, endPoint x: 203, endPoint y: 200, distance: 38.4
click at [203, 200] on link "[PERSON_NAME] [GEOGRAPHIC_DATA]" at bounding box center [241, 201] width 189 height 8
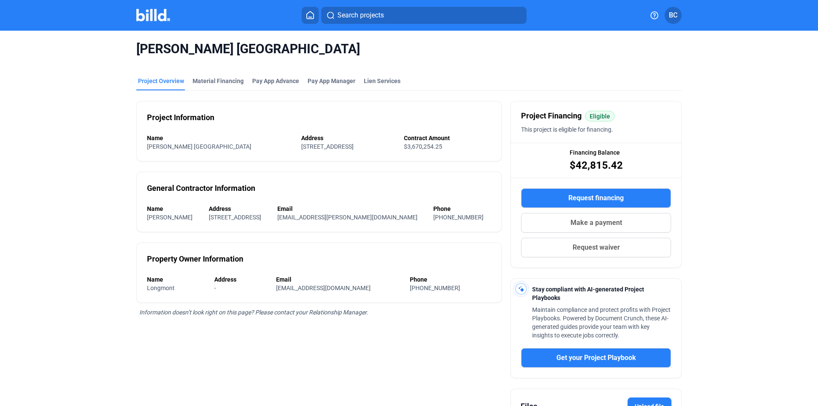
drag, startPoint x: 307, startPoint y: 47, endPoint x: 127, endPoint y: 50, distance: 180.6
click at [127, 50] on div "[PERSON_NAME] Neighborhood Park Project Overview Material Financing Pay App Adv…" at bounding box center [409, 258] width 687 height 454
click at [234, 85] on div "Material Financing" at bounding box center [218, 84] width 55 height 14
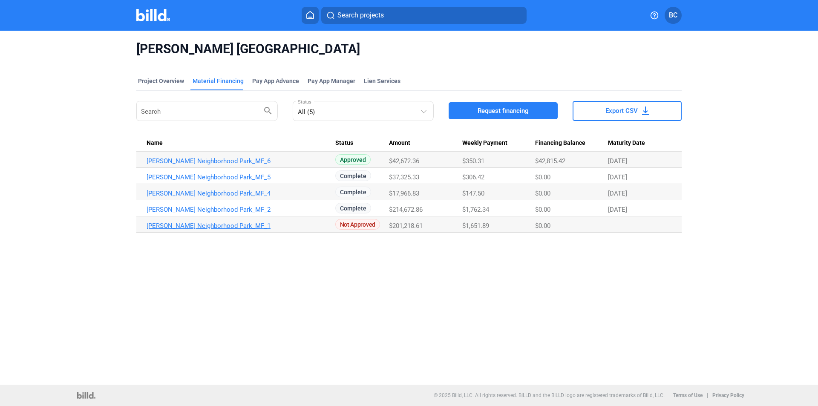
drag, startPoint x: 323, startPoint y: 260, endPoint x: 325, endPoint y: 228, distance: 32.0
click at [323, 260] on div "[PERSON_NAME] Neighborhood Park Project Overview Material Financing Pay App Adv…" at bounding box center [409, 208] width 818 height 354
drag, startPoint x: 268, startPoint y: 160, endPoint x: 127, endPoint y: 161, distance: 140.6
click at [127, 161] on div "[PERSON_NAME] Neighborhood Park Project Overview Material Financing Pay App Adv…" at bounding box center [409, 137] width 687 height 212
drag, startPoint x: 58, startPoint y: 141, endPoint x: 63, endPoint y: 143, distance: 4.6
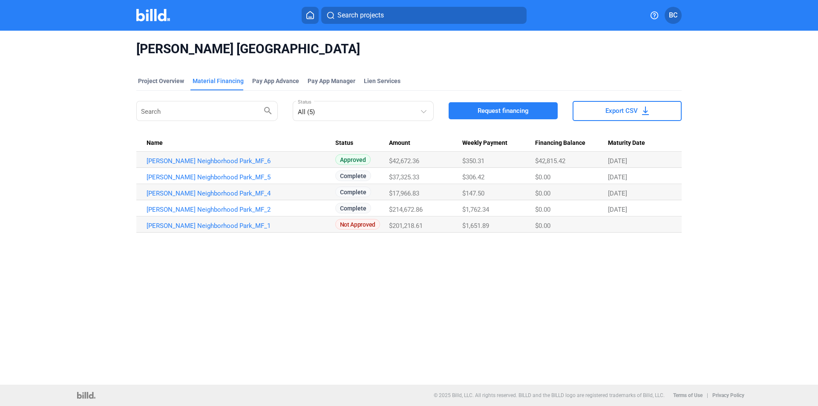
click at [58, 142] on div "[PERSON_NAME] Neighborhood Park Project Overview Material Financing Pay App Adv…" at bounding box center [409, 208] width 818 height 354
drag, startPoint x: 341, startPoint y: 240, endPoint x: 302, endPoint y: 193, distance: 60.9
click at [340, 240] on div "Project Overview Material Financing Pay App Advance Pay App Manager Lien Servic…" at bounding box center [408, 155] width 545 height 176
click at [299, 162] on link "[PERSON_NAME] Neighborhood Park_MF_6" at bounding box center [241, 161] width 189 height 8
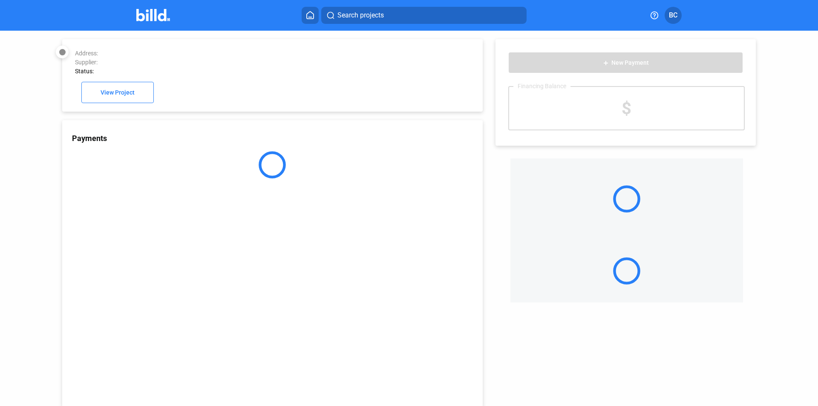
drag, startPoint x: 268, startPoint y: 161, endPoint x: 145, endPoint y: 163, distance: 123.1
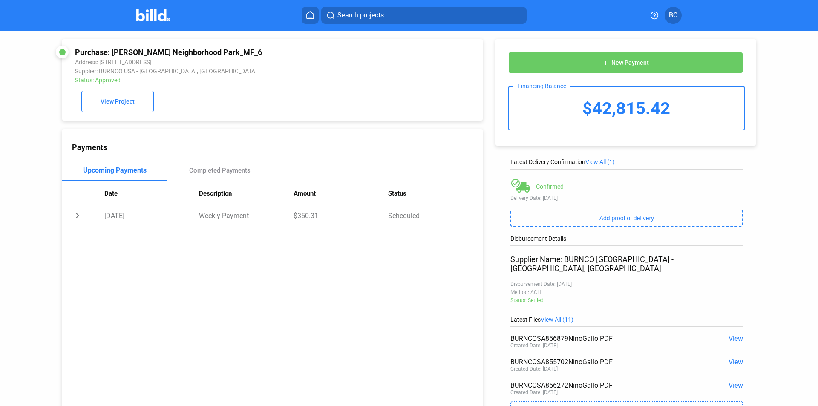
click at [380, 114] on div "Purchase: [PERSON_NAME] Neighborhood Park_MF_6 Address: [STREET_ADDRESS] Suppli…" at bounding box center [272, 79] width 420 height 81
drag, startPoint x: 251, startPoint y: 52, endPoint x: 112, endPoint y: 54, distance: 139.3
click at [112, 54] on div "Purchase: [PERSON_NAME] Neighborhood Park_MF_6" at bounding box center [233, 52] width 316 height 9
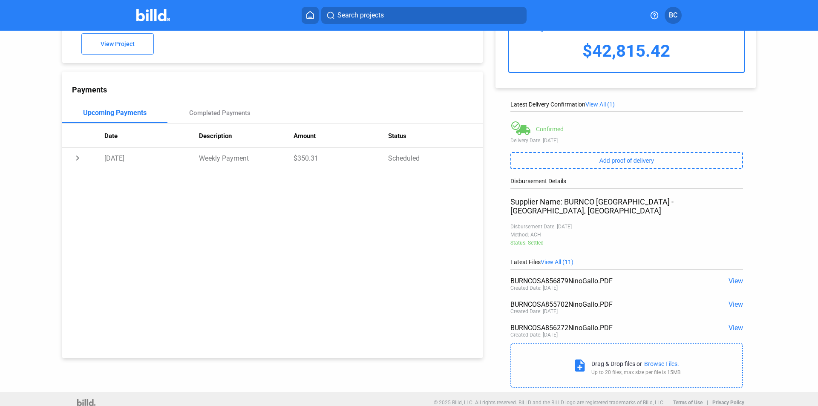
click at [555, 259] on span "View All (11)" at bounding box center [557, 262] width 33 height 7
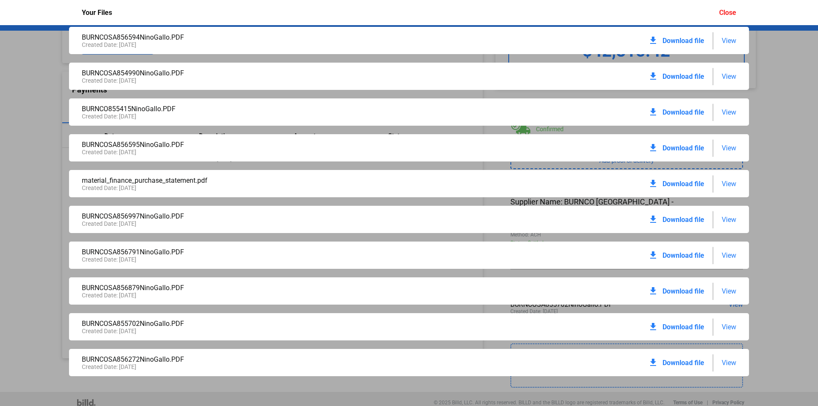
scroll to position [0, 0]
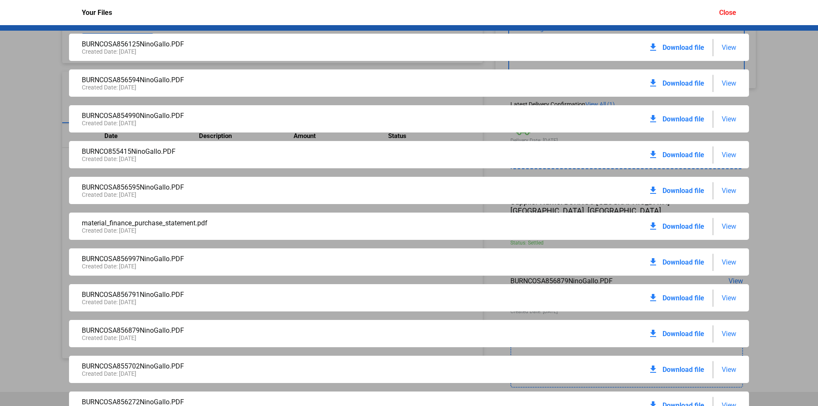
click at [722, 225] on span "View" at bounding box center [729, 226] width 14 height 8
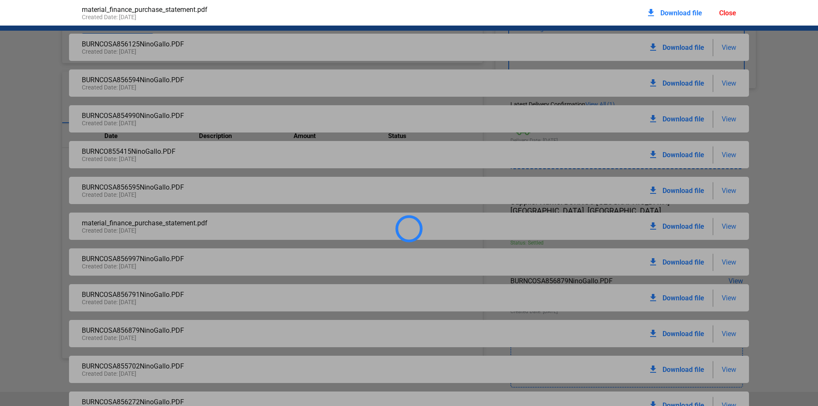
click at [673, 9] on span "Download file" at bounding box center [681, 13] width 42 height 8
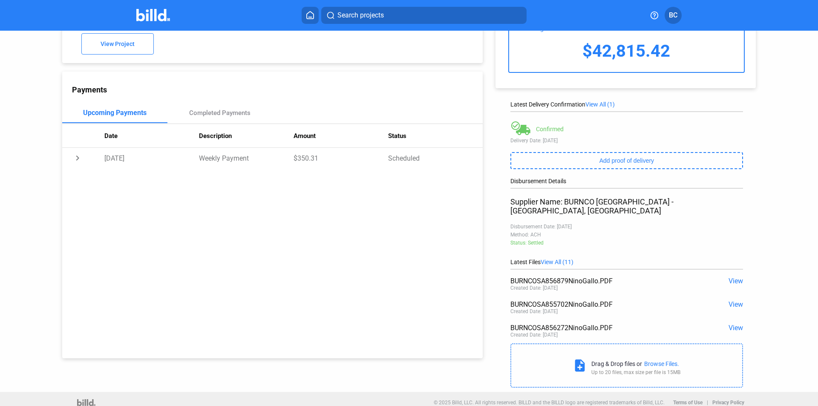
click at [567, 259] on span "View All (11)" at bounding box center [557, 262] width 33 height 7
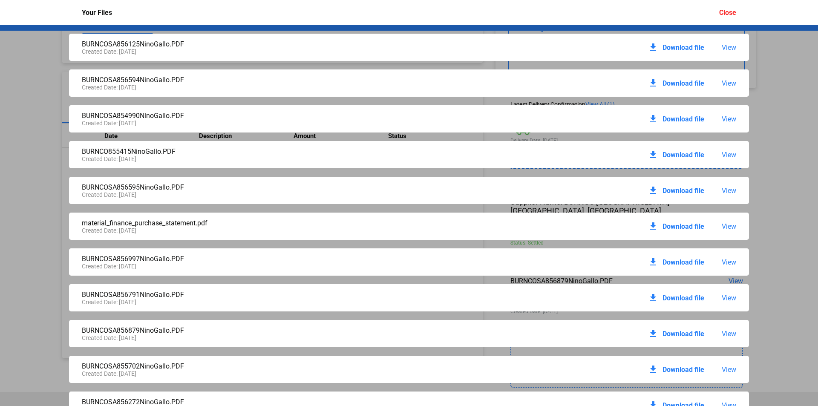
click at [722, 229] on span "View" at bounding box center [729, 226] width 14 height 8
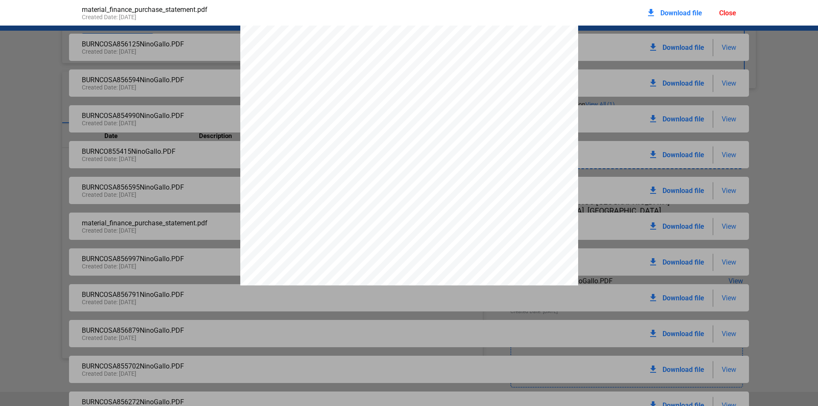
scroll to position [1150, 0]
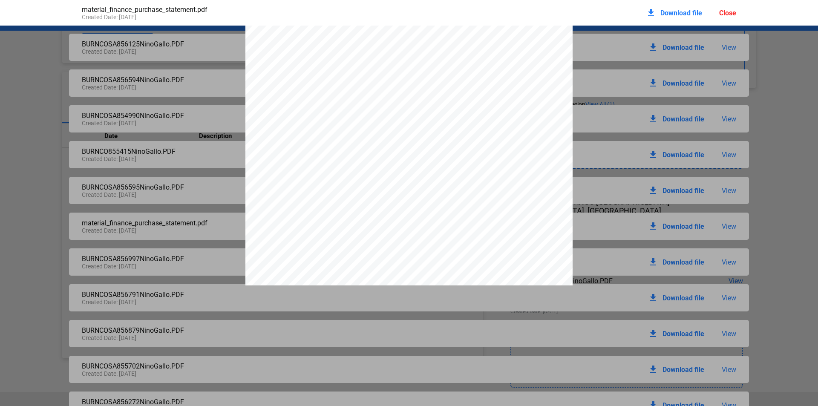
scroll to position [5532, 0]
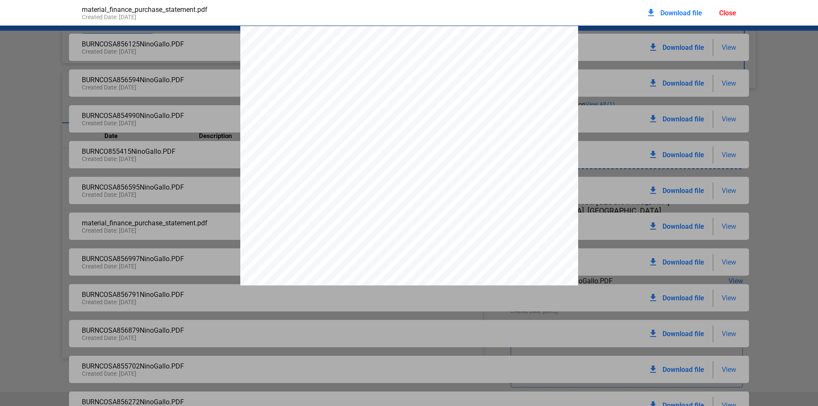
click at [729, 12] on div "Close" at bounding box center [727, 13] width 17 height 8
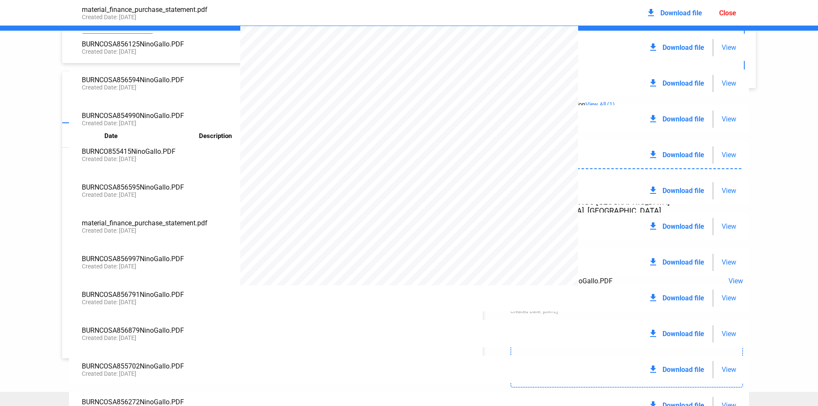
click at [477, 215] on div "PURCHASE STATEMENT This PURCHASE STATEMENT is being executed and delivered purs…" at bounding box center [409, 265] width 338 height 478
